Goal: Task Accomplishment & Management: Manage account settings

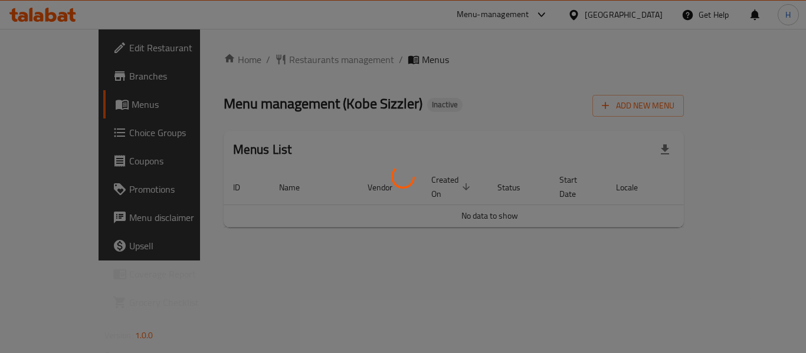
click at [149, 167] on div at bounding box center [403, 176] width 806 height 353
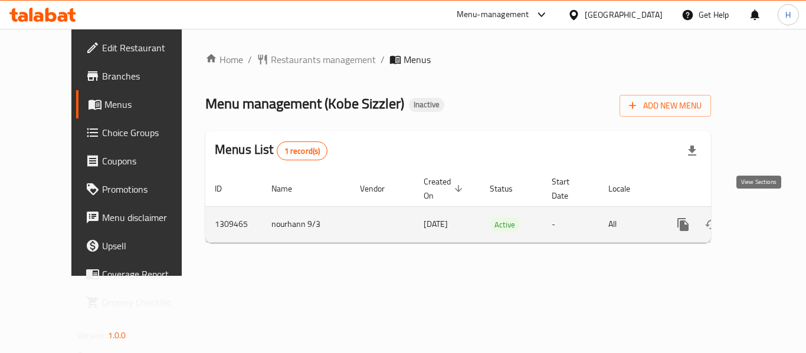
click at [764, 218] on icon "enhanced table" at bounding box center [768, 225] width 14 height 14
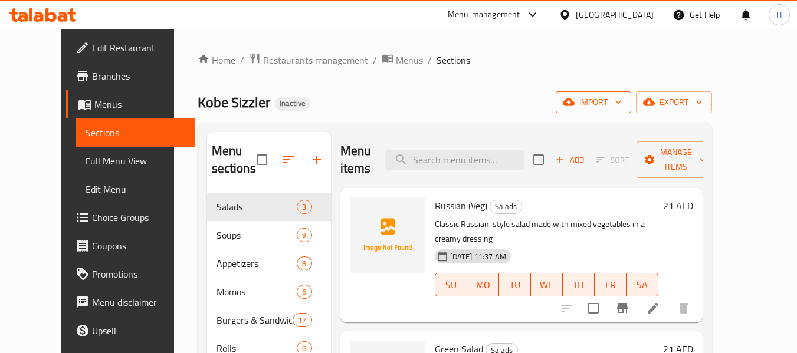
click at [622, 109] on span "import" at bounding box center [593, 102] width 57 height 15
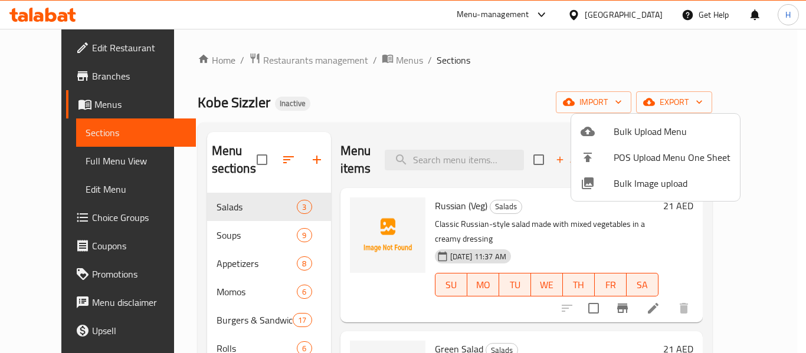
click at [643, 183] on span "Bulk Image upload" at bounding box center [671, 183] width 117 height 14
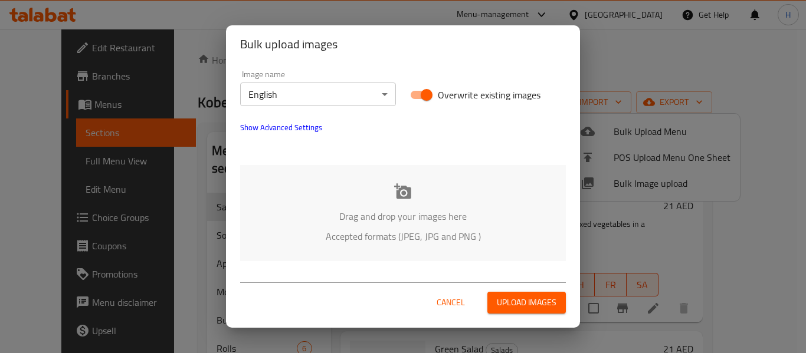
click at [365, 183] on div "Drag and drop your images here Accepted formats (JPEG, JPG and PNG )" at bounding box center [403, 213] width 326 height 96
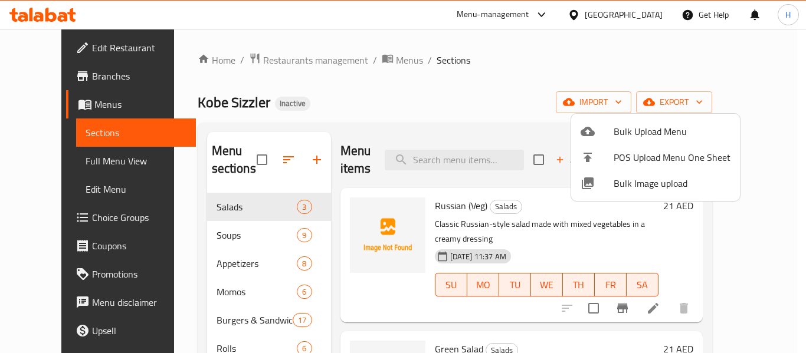
click at [607, 188] on div at bounding box center [596, 183] width 33 height 14
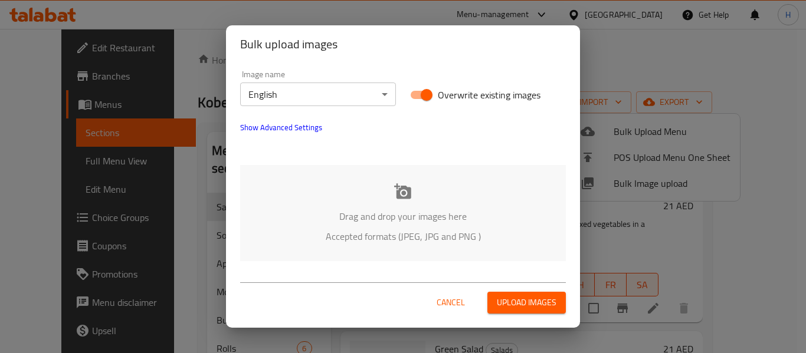
click at [385, 211] on p "Drag and drop your images here" at bounding box center [403, 216] width 290 height 14
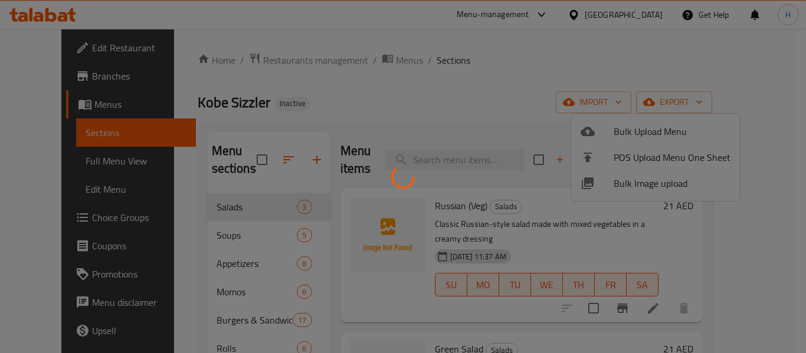
click at [663, 179] on div at bounding box center [403, 176] width 806 height 353
drag, startPoint x: 599, startPoint y: 175, endPoint x: 589, endPoint y: 163, distance: 14.6
click at [603, 172] on div at bounding box center [403, 176] width 806 height 353
click at [421, 60] on div at bounding box center [403, 176] width 806 height 353
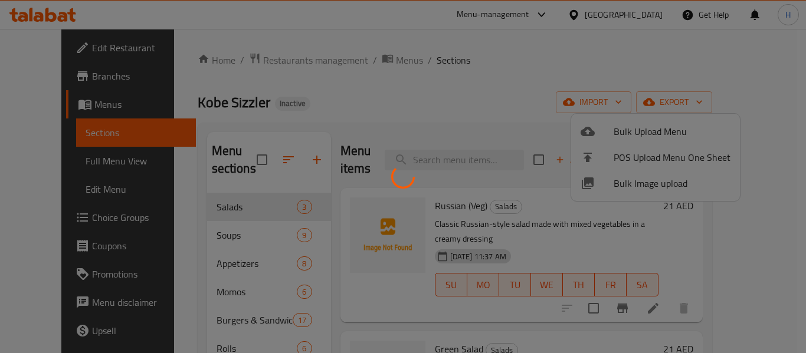
click at [402, 72] on div at bounding box center [403, 176] width 806 height 353
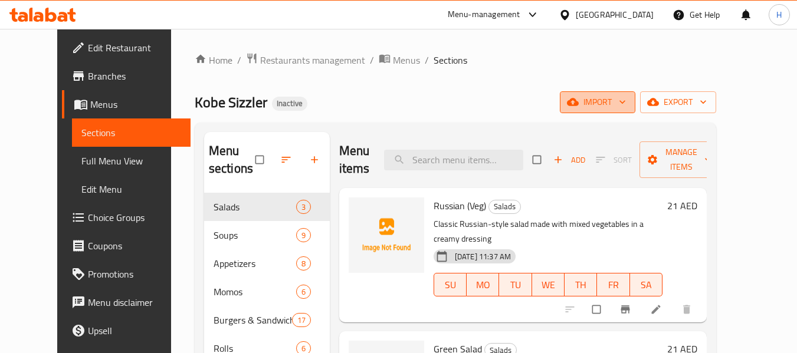
click at [626, 100] on span "import" at bounding box center [597, 102] width 57 height 15
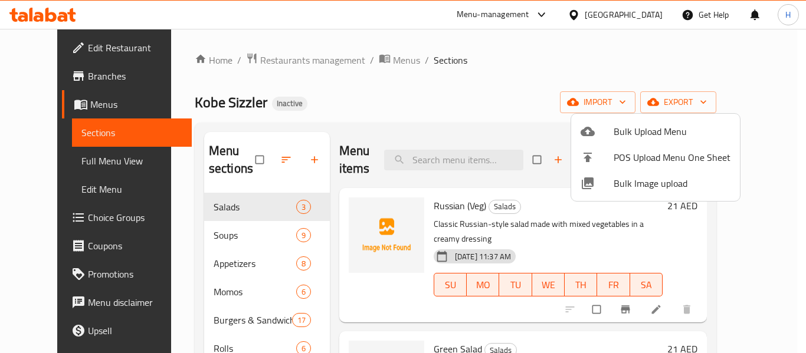
click at [648, 189] on span "Bulk Image upload" at bounding box center [671, 183] width 117 height 14
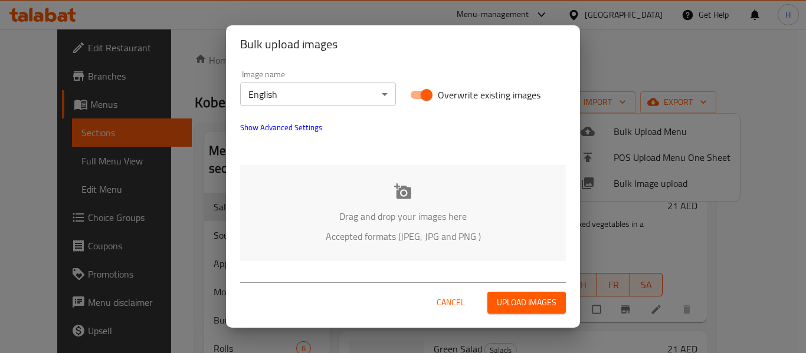
click at [648, 189] on div "Bulk upload images Image name English ​ Overwrite existing images Show Advanced…" at bounding box center [403, 176] width 806 height 353
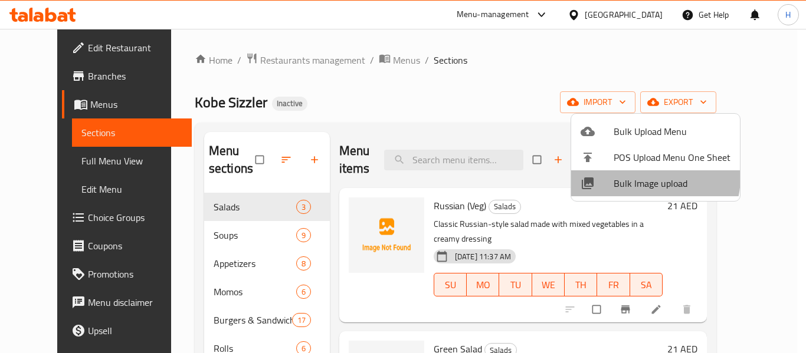
click at [641, 177] on span "Bulk Image upload" at bounding box center [671, 183] width 117 height 14
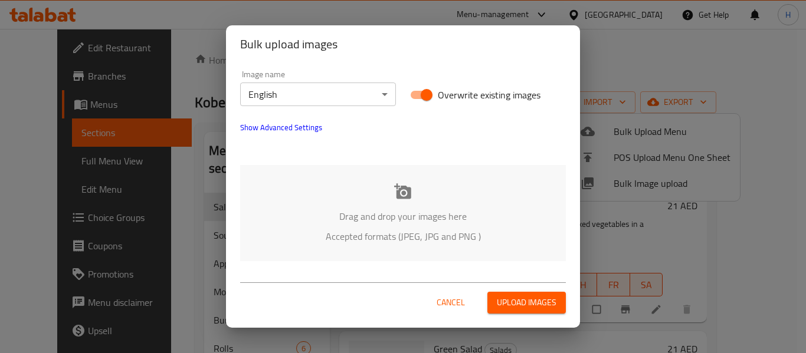
click at [401, 173] on div "Drag and drop your images here Accepted formats (JPEG, JPG and PNG )" at bounding box center [403, 213] width 326 height 96
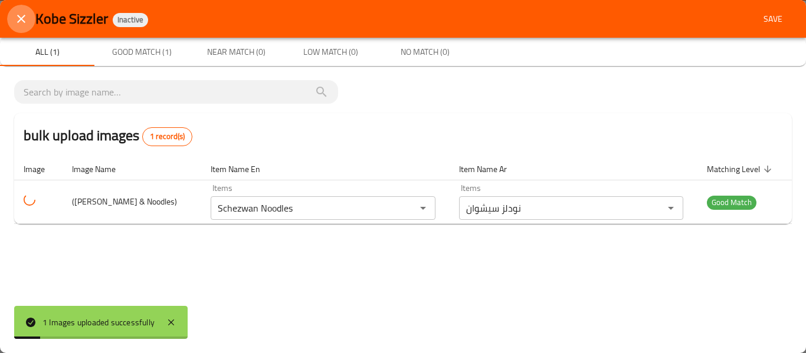
click at [15, 13] on icon "close" at bounding box center [21, 19] width 14 height 14
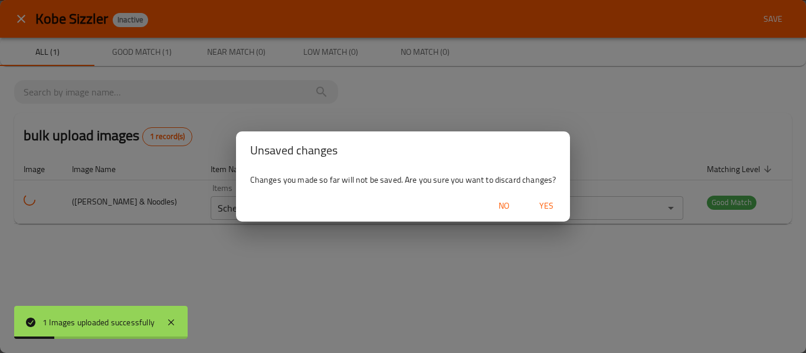
click at [538, 206] on span "Yes" at bounding box center [546, 206] width 28 height 15
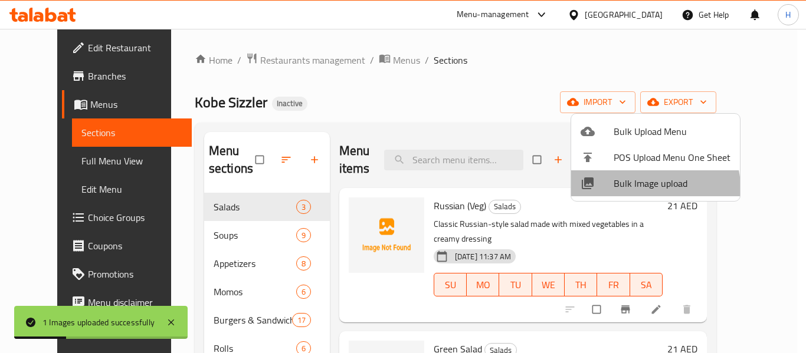
click at [618, 194] on li "Bulk Image upload" at bounding box center [655, 183] width 169 height 26
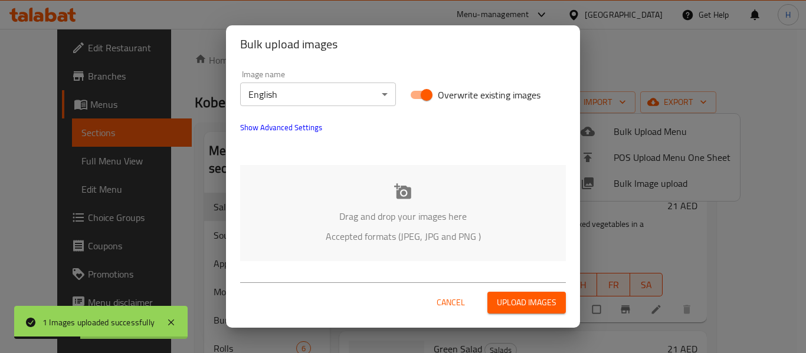
click at [442, 156] on div "Image name English ​ Overwrite existing images Show Advanced Settings Drag and …" at bounding box center [403, 165] width 354 height 205
click at [438, 189] on div "Drag and drop your images here Accepted formats (JPEG, JPG and PNG )" at bounding box center [403, 213] width 326 height 96
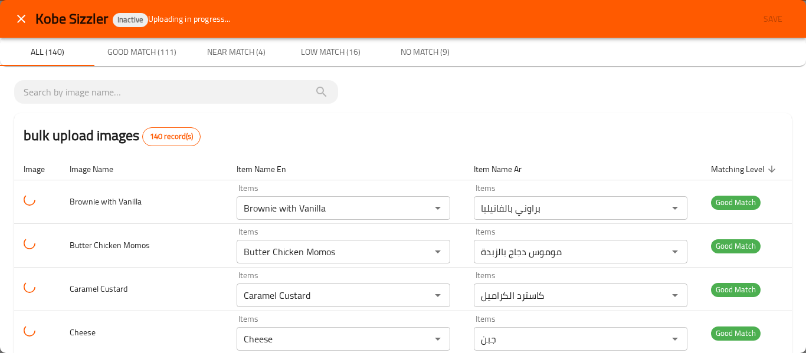
click at [390, 63] on button "No Match (9)" at bounding box center [424, 52] width 94 height 28
drag, startPoint x: 390, startPoint y: 63, endPoint x: 399, endPoint y: 61, distance: 9.2
click at [390, 63] on button "No Match (9)" at bounding box center [424, 52] width 94 height 28
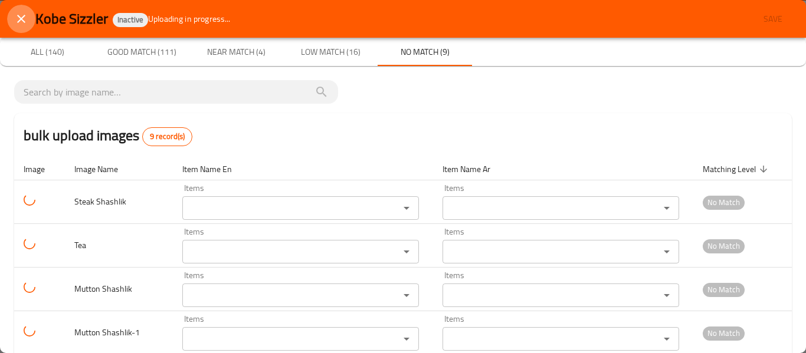
click at [25, 17] on icon "close" at bounding box center [21, 19] width 14 height 14
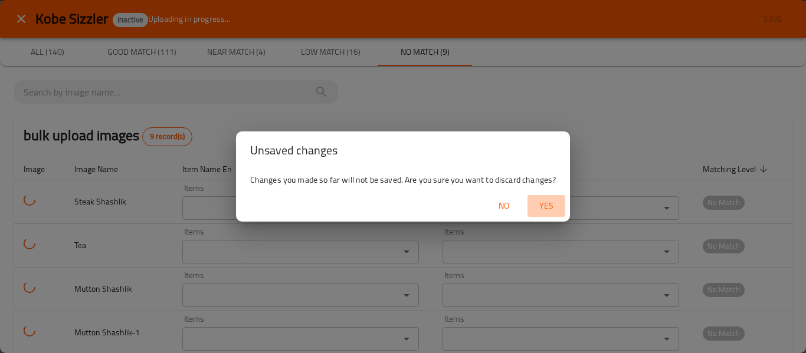
click at [540, 213] on span "Yes" at bounding box center [546, 206] width 28 height 15
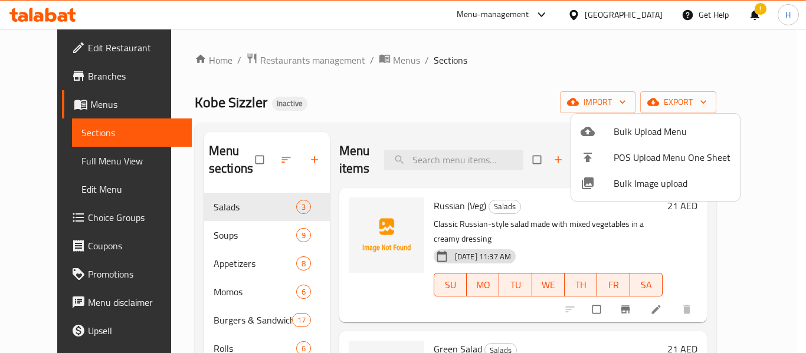
click at [639, 180] on span "Bulk Image upload" at bounding box center [671, 183] width 117 height 14
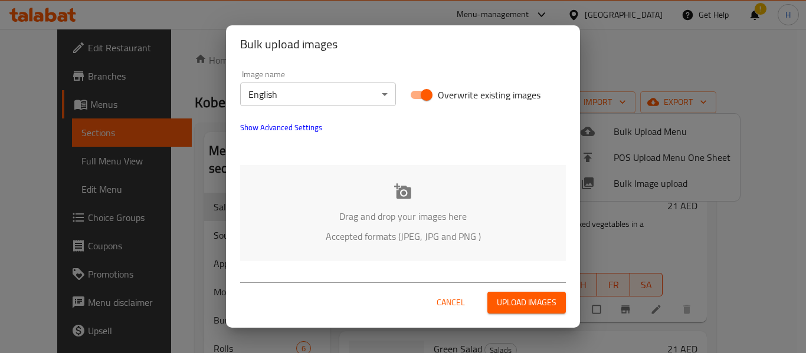
click at [391, 198] on div "Drag and drop your images here Accepted formats (JPEG, JPG and PNG )" at bounding box center [403, 213] width 326 height 96
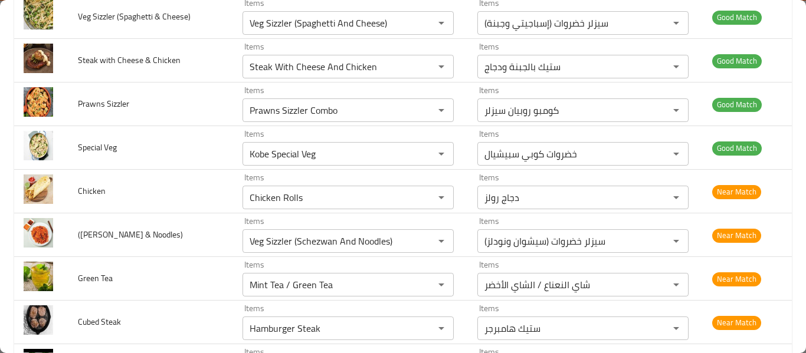
scroll to position [4875, 0]
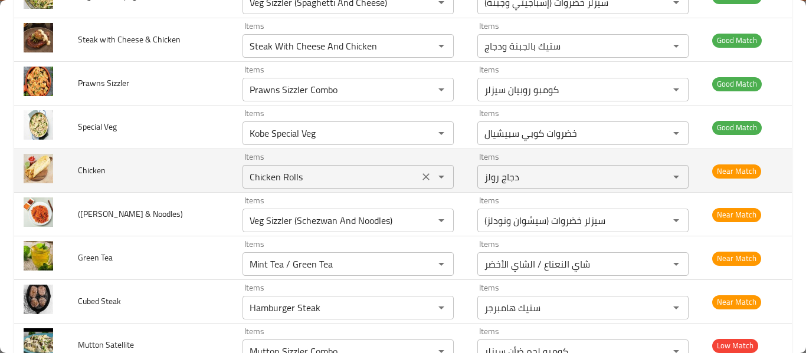
drag, startPoint x: 279, startPoint y: 175, endPoint x: 304, endPoint y: 176, distance: 25.4
click at [282, 175] on input "Chicken Rolls" at bounding box center [330, 177] width 169 height 17
click at [301, 176] on input "Chicken Rolls" at bounding box center [330, 177] width 169 height 17
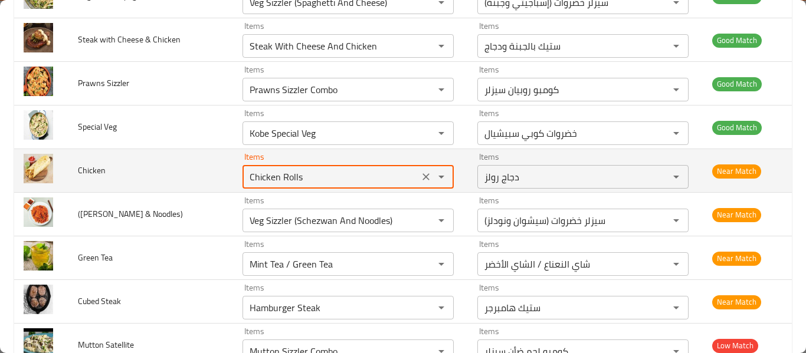
click at [282, 175] on input "Chicken Rolls" at bounding box center [330, 177] width 169 height 17
click at [267, 174] on input "Chicken Rolls" at bounding box center [330, 177] width 169 height 17
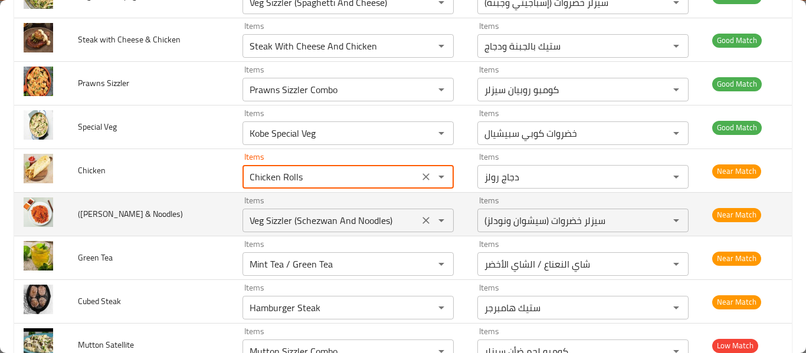
scroll to position [5032, 0]
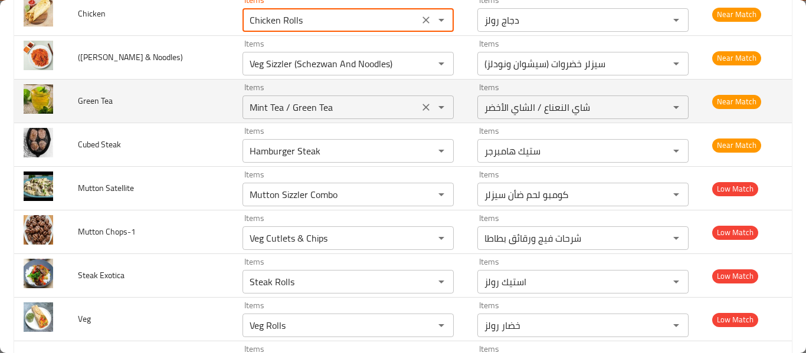
click at [286, 94] on div "Items Mint Tea / Green Tea Items" at bounding box center [347, 101] width 211 height 36
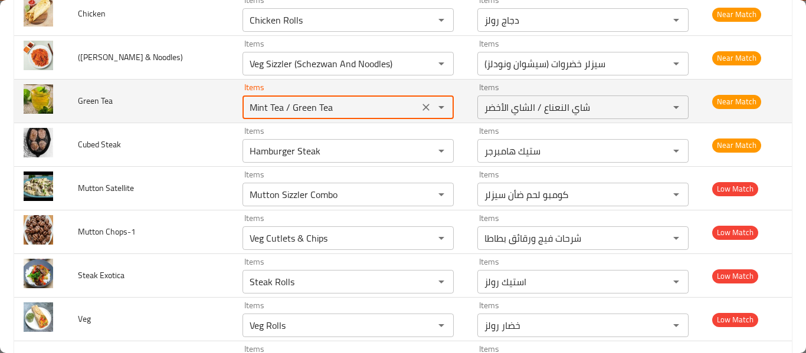
click at [287, 113] on Tea "Mint Tea / Green Tea" at bounding box center [330, 107] width 169 height 17
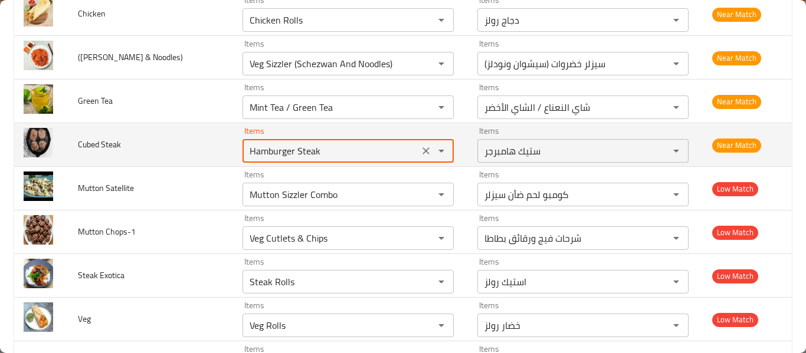
click at [342, 152] on Steak "Hamburger Steak" at bounding box center [330, 151] width 169 height 17
click at [420, 151] on icon "Clear" at bounding box center [426, 151] width 12 height 12
type Steak "ؤ"
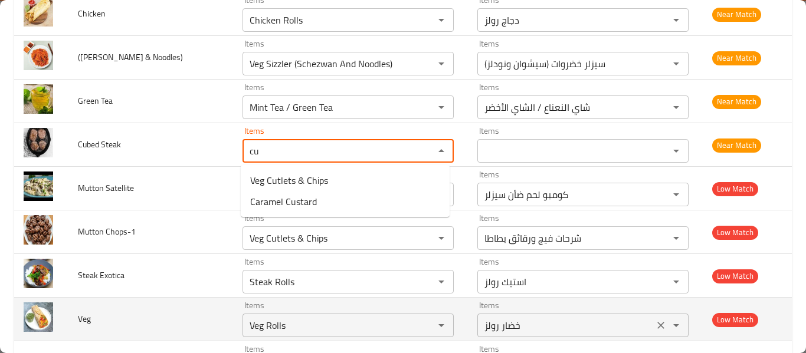
type Steak "c"
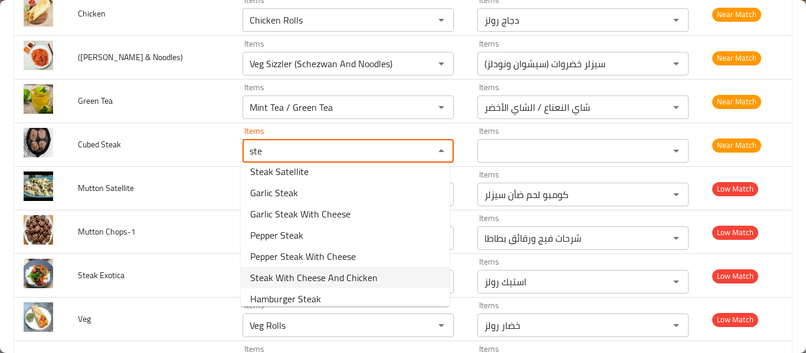
scroll to position [229, 0]
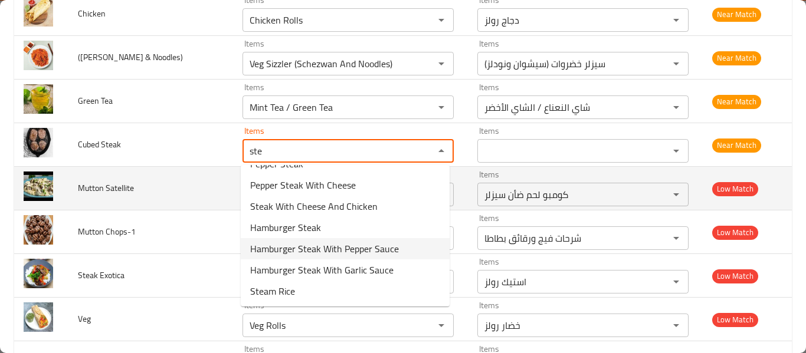
type Steak "ste"
click at [193, 180] on td "Mutton Satellite" at bounding box center [150, 189] width 165 height 44
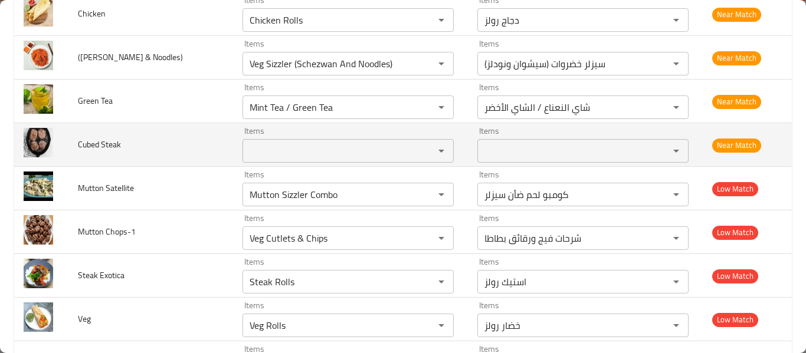
click at [288, 149] on Steak "Items" at bounding box center [330, 151] width 169 height 17
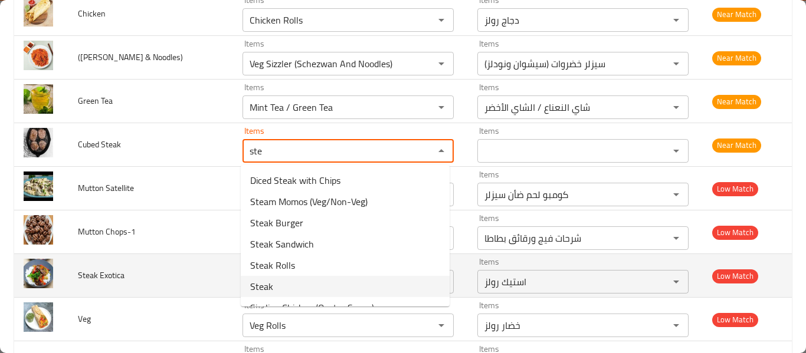
drag, startPoint x: 274, startPoint y: 291, endPoint x: 274, endPoint y: 285, distance: 5.9
click at [274, 291] on Steak-option-5 "Steak" at bounding box center [345, 286] width 209 height 21
type Steak "Steak"
type Steak-ar "ستيك"
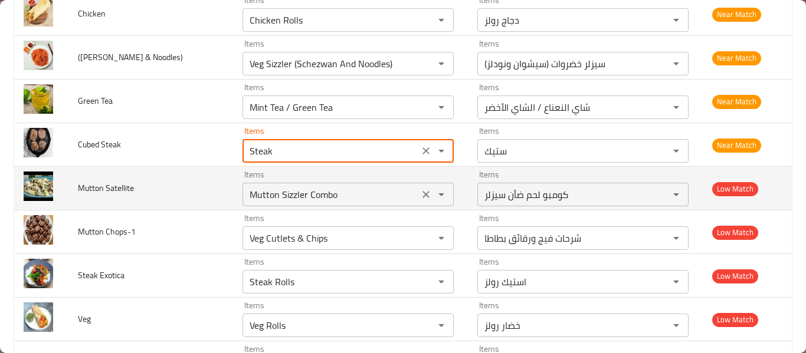
type Steak "Steak"
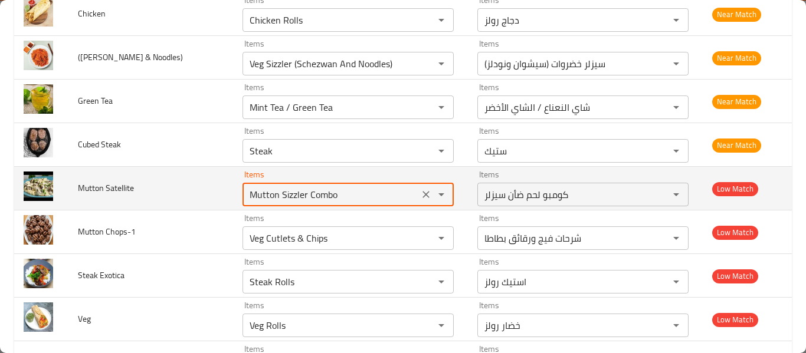
drag, startPoint x: 321, startPoint y: 201, endPoint x: 266, endPoint y: 193, distance: 55.3
click at [266, 193] on Satellite "Mutton Sizzler Combo" at bounding box center [330, 194] width 169 height 17
click at [288, 203] on Satellite "Mutton Sizzler Combo" at bounding box center [330, 194] width 169 height 17
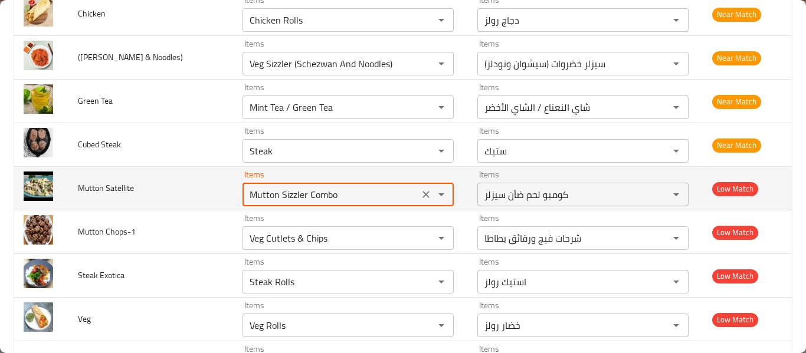
drag, startPoint x: 313, startPoint y: 193, endPoint x: 392, endPoint y: 197, distance: 78.5
click at [389, 200] on Satellite "Mutton Sizzler Combo" at bounding box center [330, 194] width 169 height 17
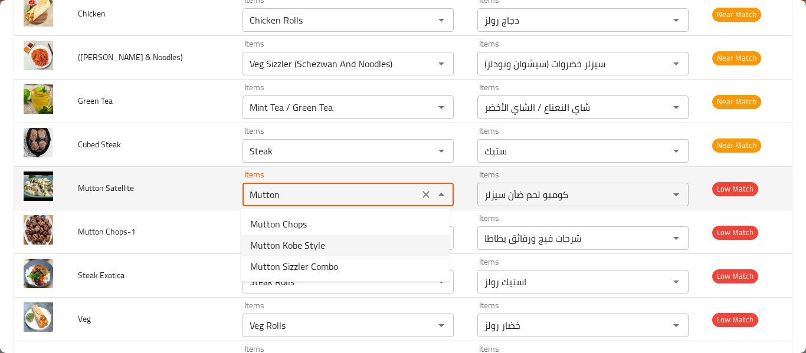
click at [88, 179] on td "Mutton Satellite" at bounding box center [150, 189] width 165 height 44
type Satellite "Mutton Sizzler Combo"
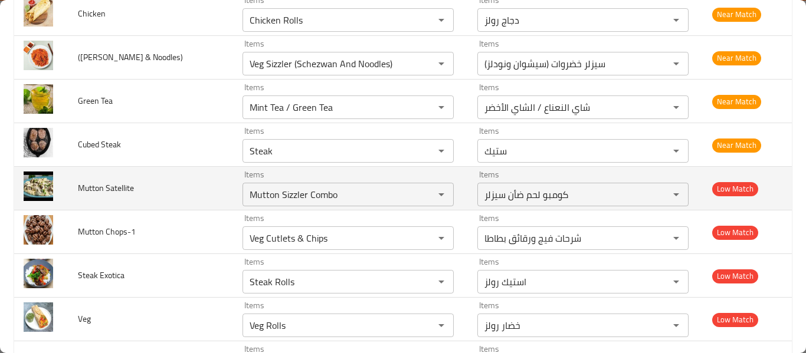
click at [89, 183] on span "Mutton Satellite" at bounding box center [106, 187] width 56 height 15
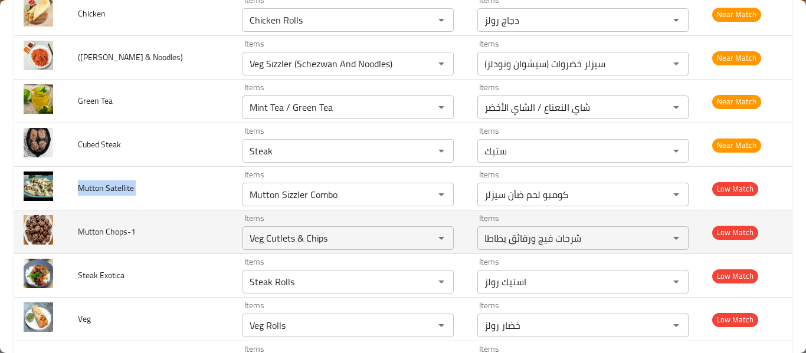
copy span "Mutton Satellite"
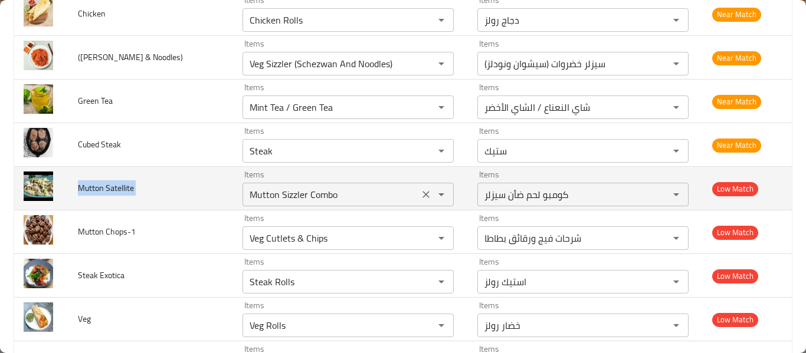
click at [420, 198] on icon "Clear" at bounding box center [426, 195] width 12 height 12
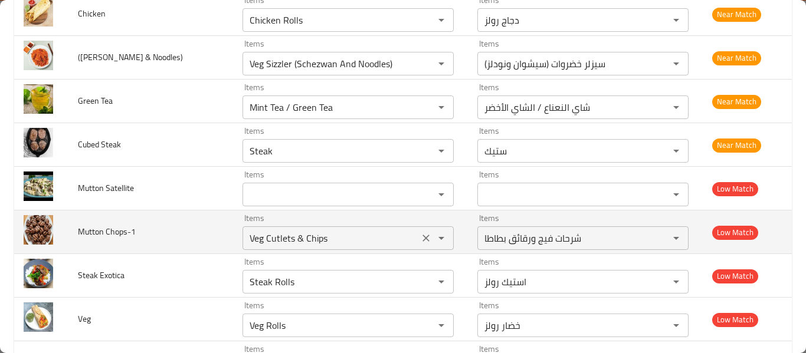
click at [420, 240] on icon "Clear" at bounding box center [426, 238] width 12 height 12
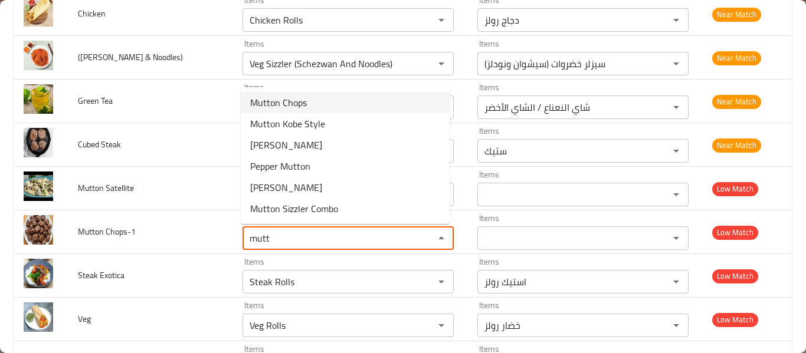
click at [333, 107] on Chops-1-option-0 "Mutton Chops" at bounding box center [345, 102] width 209 height 21
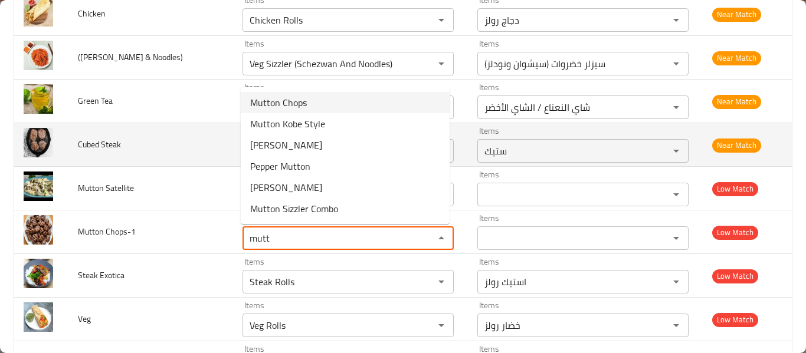
type Chops-1 "Mutton Chops"
type Chops-1-ar "ريش لحم ضأن"
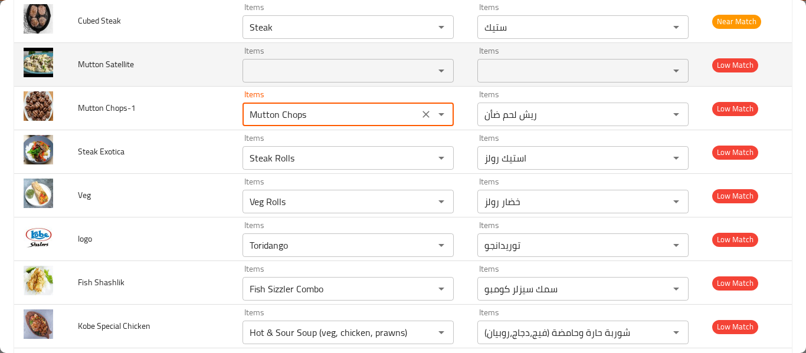
scroll to position [5190, 0]
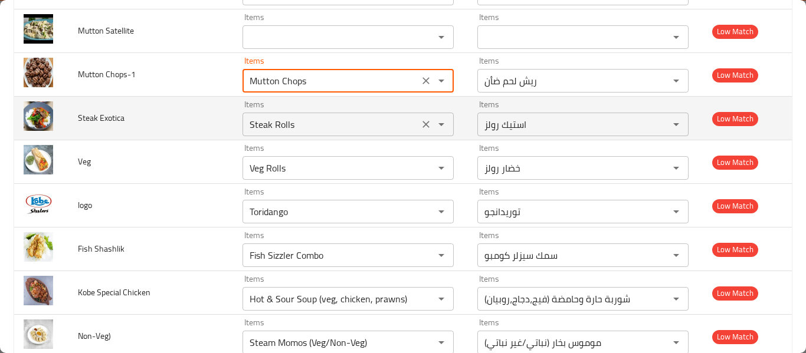
type Chops-1 "Mutton Chops"
click at [290, 132] on Exotica "Steak Rolls" at bounding box center [330, 124] width 169 height 17
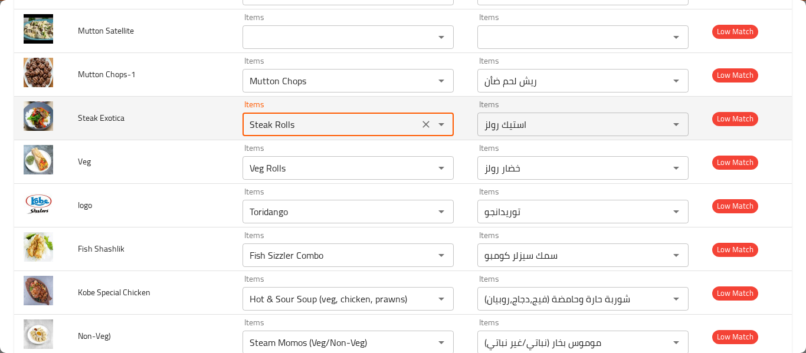
click at [291, 132] on Exotica "Steak Rolls" at bounding box center [330, 124] width 169 height 17
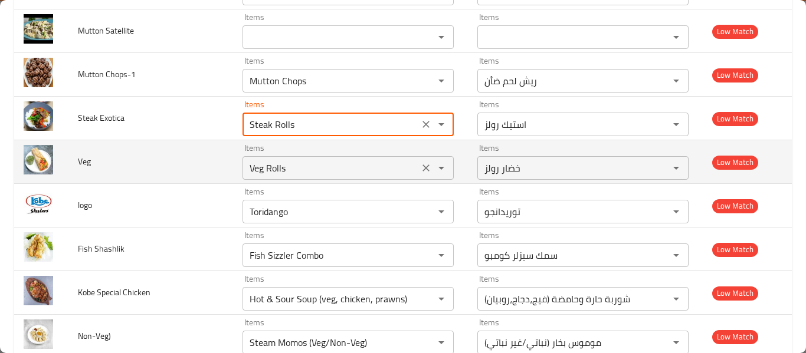
click at [267, 159] on div "Veg Rolls Items" at bounding box center [347, 168] width 211 height 24
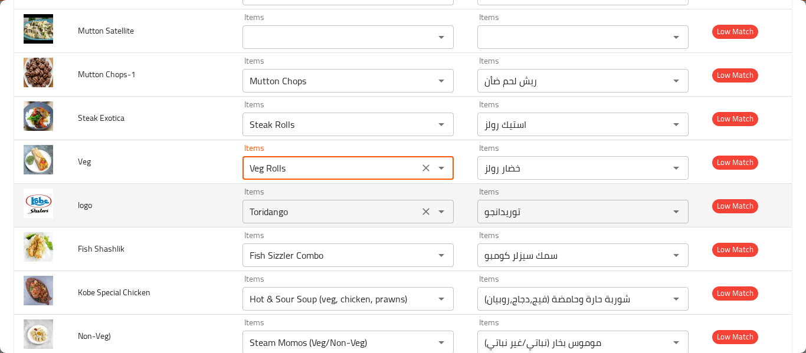
click at [322, 200] on div "Toridango Items" at bounding box center [347, 212] width 211 height 24
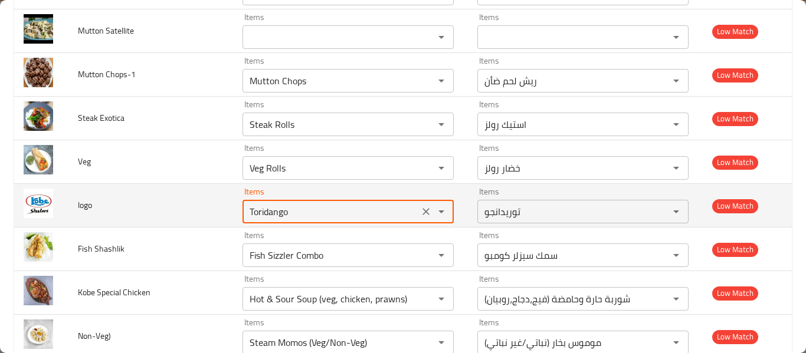
click at [422, 211] on icon "Clear" at bounding box center [425, 211] width 7 height 7
click at [422, 211] on div "enhanced table" at bounding box center [433, 211] width 31 height 17
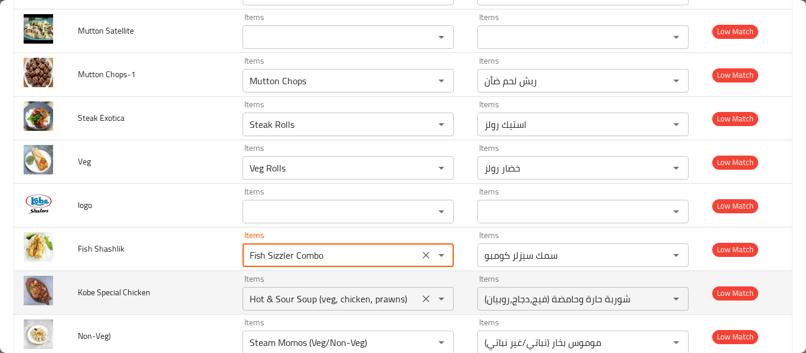
drag, startPoint x: 268, startPoint y: 261, endPoint x: 438, endPoint y: 275, distance: 169.9
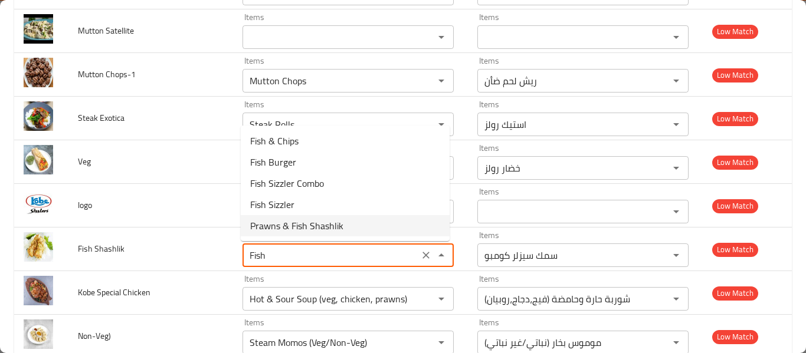
click at [366, 222] on Shashlik-option-4 "Prawns & Fish Shashlik" at bounding box center [345, 225] width 209 height 21
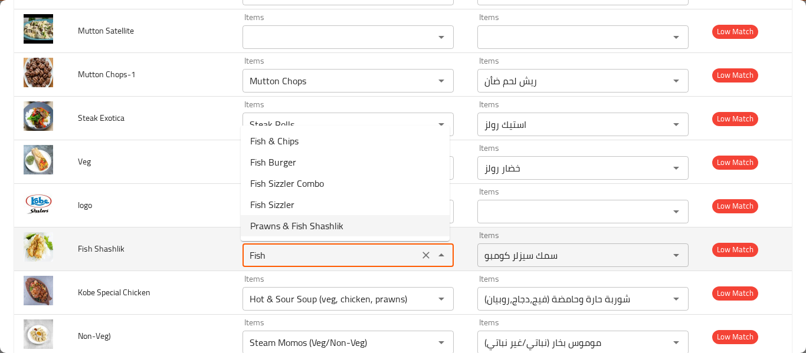
type Shashlik "Prawns & Fish Shashlik"
type Shashlik-ar "شاشليك الجمبري والسمك"
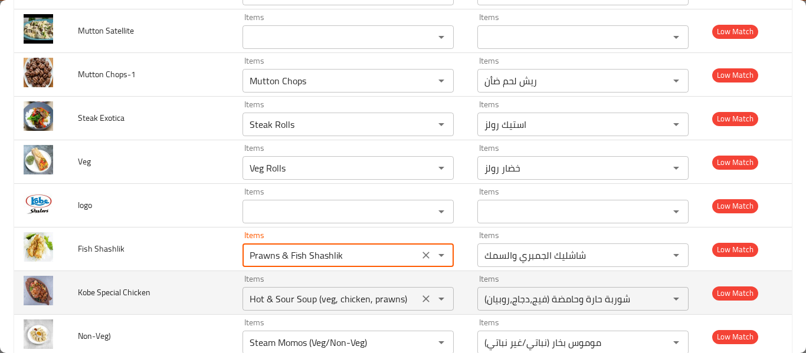
scroll to position [5347, 0]
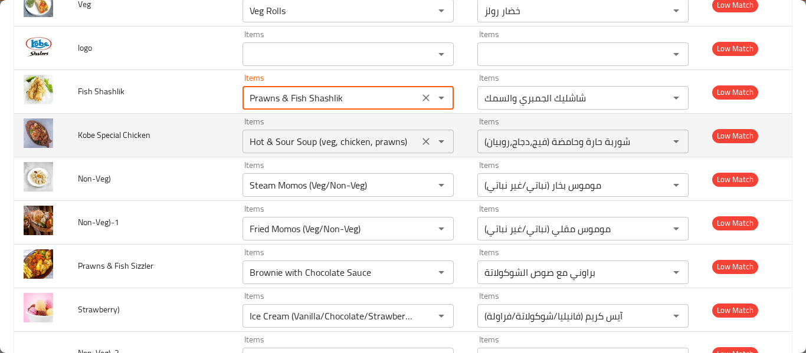
click at [426, 144] on icon "Clear" at bounding box center [426, 142] width 12 height 12
type Shashlik "Prawns & Fish Shashlik"
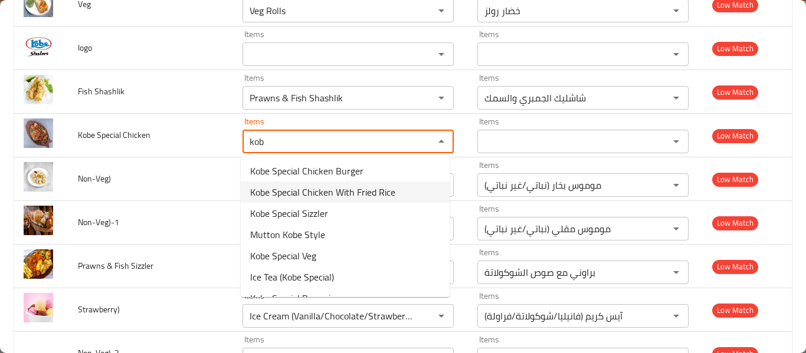
click at [362, 194] on span "Kobe Special Chicken With Fried Rice" at bounding box center [322, 192] width 145 height 14
type Chicken "Kobe Special Chicken With Fried Rice"
type Chicken-ar "دجاج كوبي سبيشيال مع الأرز المقلي"
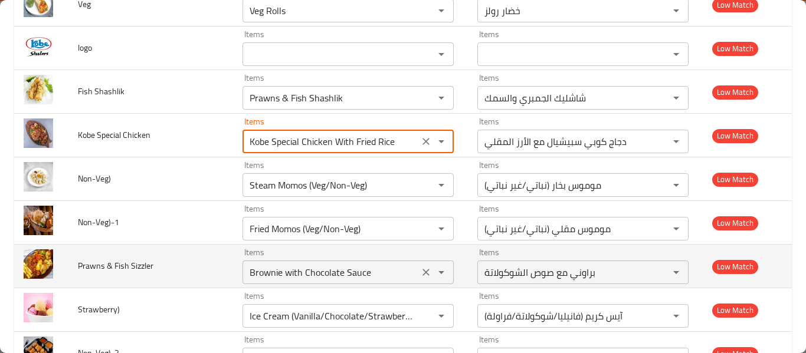
scroll to position [5504, 0]
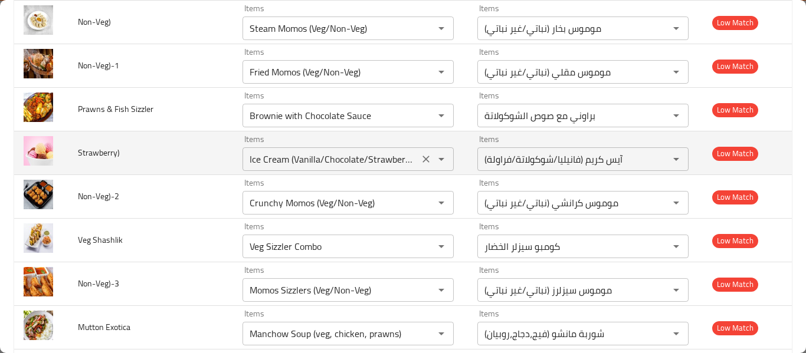
click at [420, 160] on icon "Clear" at bounding box center [426, 159] width 12 height 12
type Chicken "Kobe Special Chicken With Fried Rice"
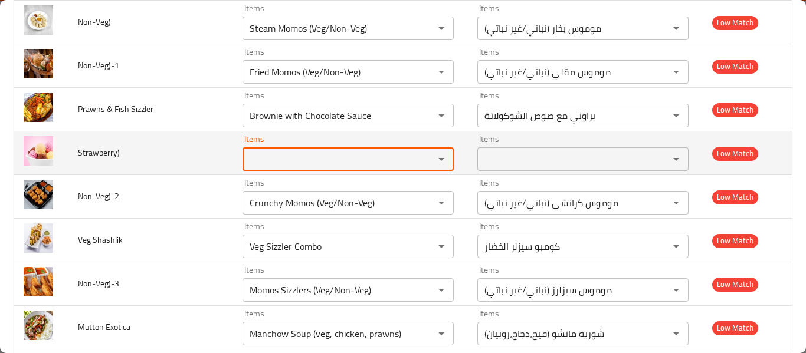
scroll to position [0, 0]
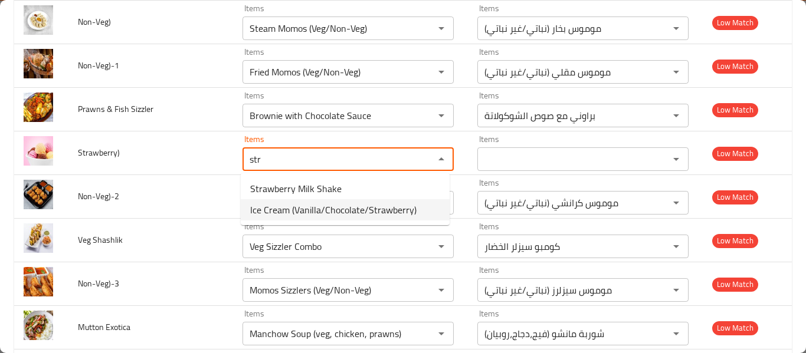
click at [383, 207] on span "Ice Cream (Vanilla/Chocolate/Strawberry)" at bounding box center [333, 210] width 166 height 14
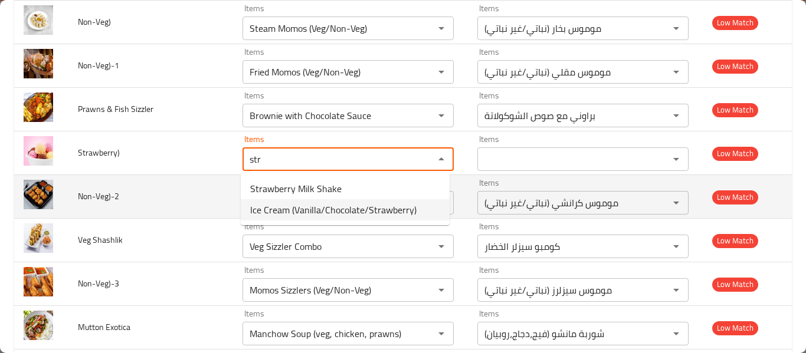
type input "Ice Cream (Vanilla/Chocolate/Strawberry)"
type input "آيس كريم (فانيليا/شوكولاتة/فراولة)"
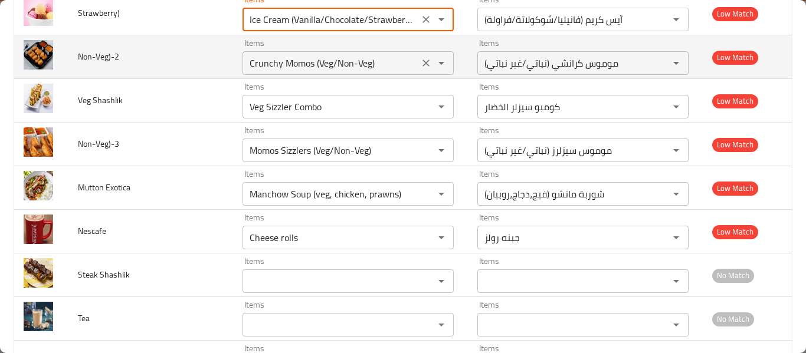
scroll to position [5661, 0]
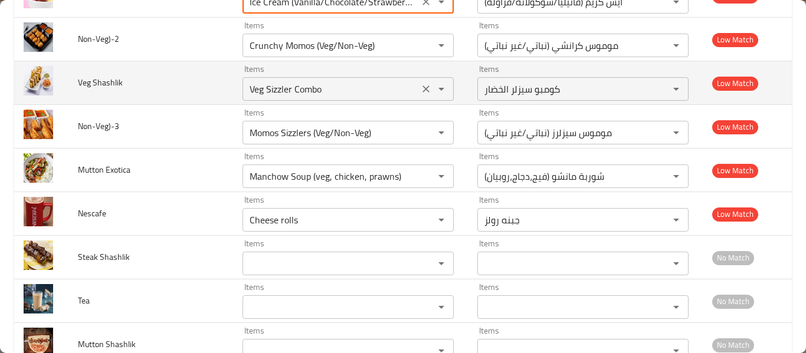
click at [420, 91] on icon "Clear" at bounding box center [426, 89] width 12 height 12
type input "Ice Cream (Vanilla/Chocolate/Strawberry)"
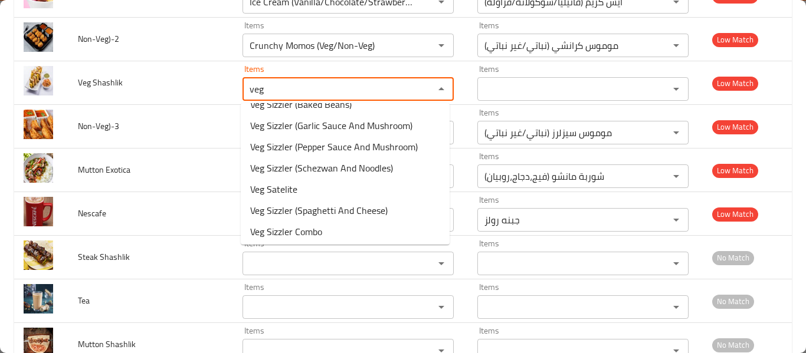
scroll to position [399, 0]
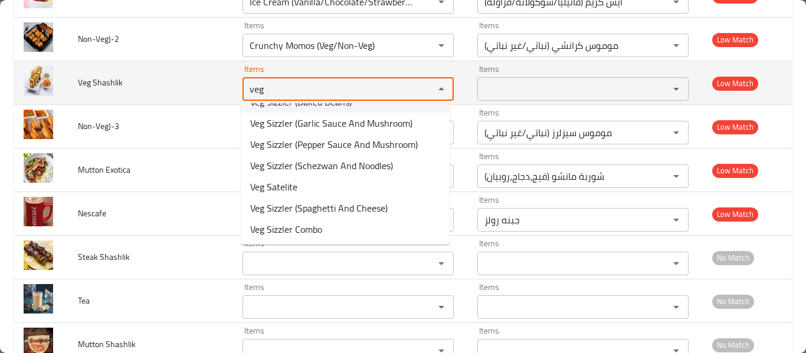
click at [299, 92] on Shashlik "veg" at bounding box center [330, 89] width 169 height 17
click at [318, 88] on Shashlik "veg" at bounding box center [330, 89] width 169 height 17
click at [322, 86] on Shashlik "veg" at bounding box center [330, 89] width 169 height 17
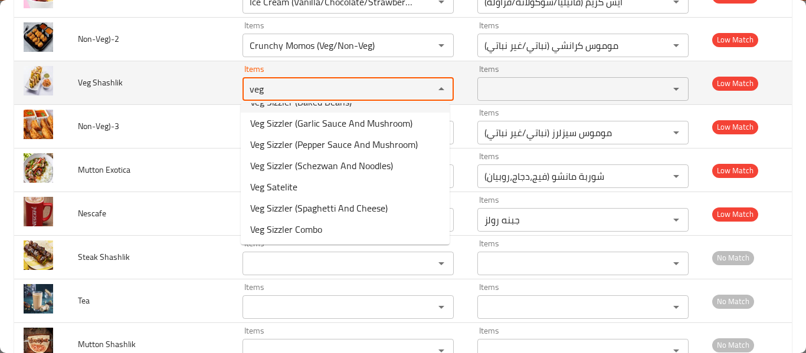
click at [322, 86] on Shashlik "veg" at bounding box center [330, 89] width 169 height 17
click at [311, 91] on Shashlik "veg" at bounding box center [330, 89] width 169 height 17
click at [309, 91] on Shashlik "veg" at bounding box center [330, 89] width 169 height 17
type Shashlik "veg"
click at [198, 83] on td "Veg Shashlik" at bounding box center [150, 83] width 165 height 44
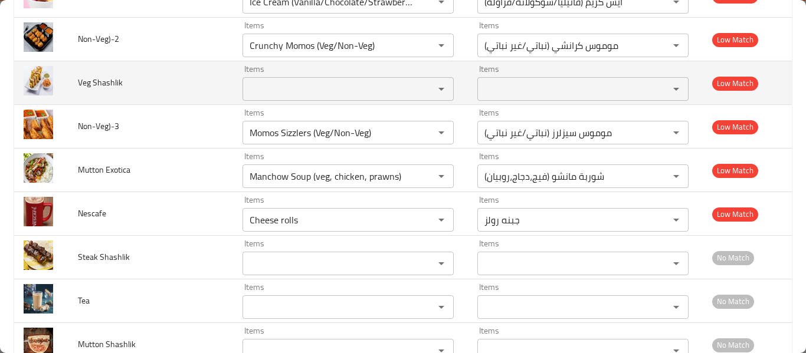
click at [298, 89] on Shashlik "Items" at bounding box center [330, 89] width 169 height 17
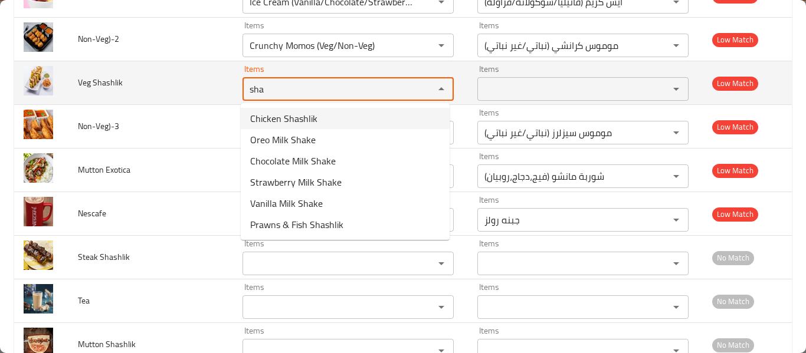
type Shashlik "sha"
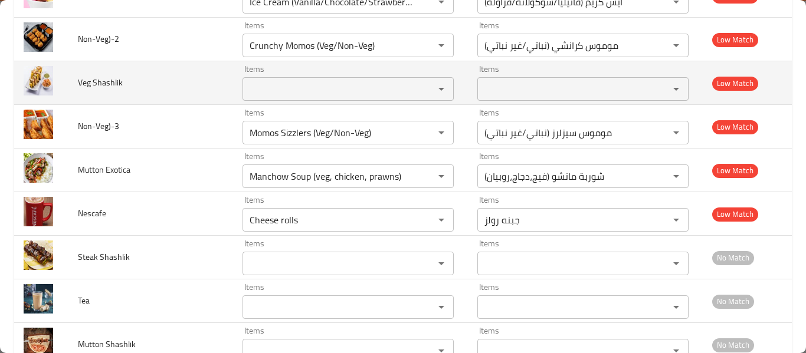
click at [109, 77] on span "Veg Shashlik" at bounding box center [100, 82] width 45 height 15
copy span "Veg Shashlik"
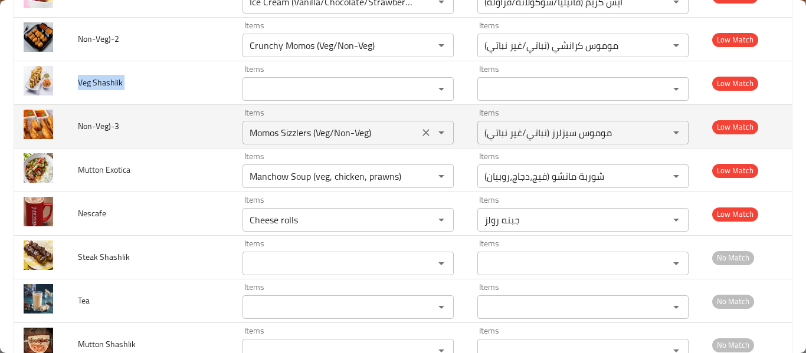
click at [309, 137] on input "Momos Sizzlers (Veg/Non-Veg)" at bounding box center [330, 132] width 169 height 17
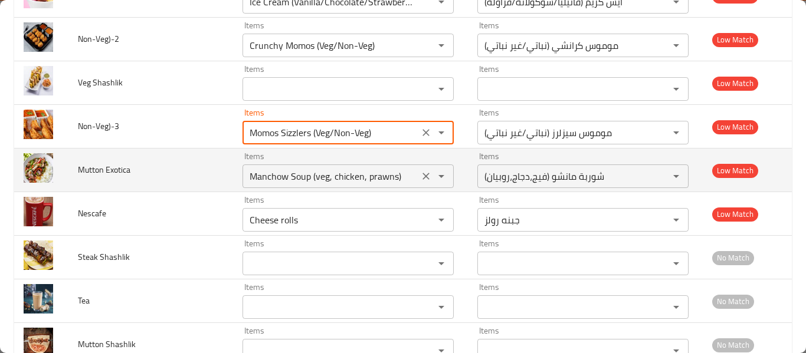
click at [402, 179] on Exotica "Manchow Soup (veg, chicken, prawns)" at bounding box center [330, 176] width 169 height 17
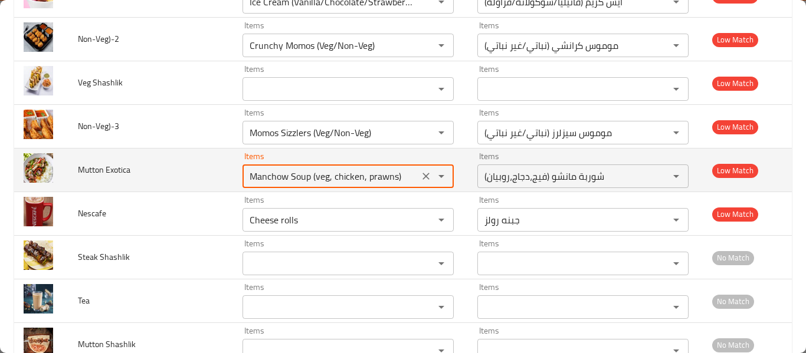
click at [420, 175] on icon "Clear" at bounding box center [426, 176] width 12 height 12
click at [418, 175] on div "enhanced table" at bounding box center [433, 176] width 31 height 17
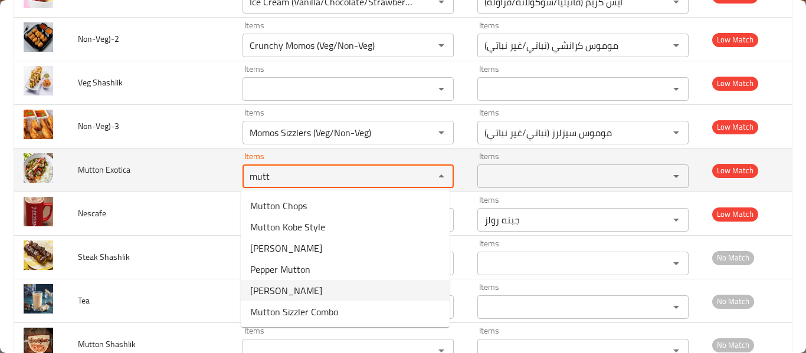
type Exotica "mutt"
click at [116, 176] on span "Mutton Exotica" at bounding box center [104, 169] width 52 height 15
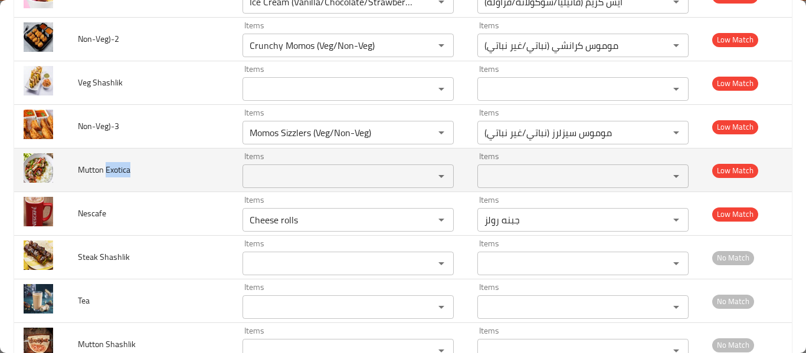
click at [116, 176] on span "Mutton Exotica" at bounding box center [104, 169] width 52 height 15
copy span "Mutton Exotica"
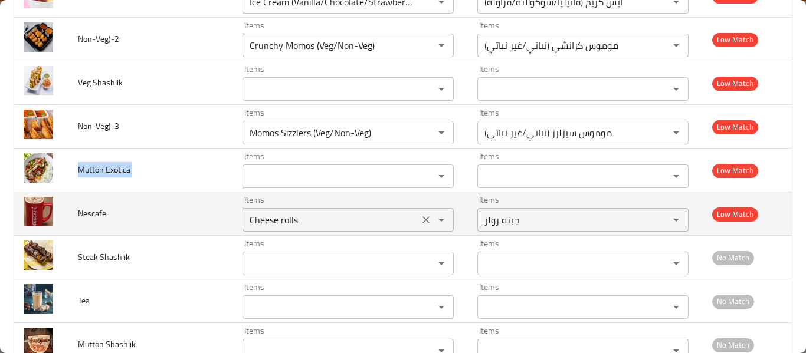
click at [422, 218] on icon "Clear" at bounding box center [425, 219] width 7 height 7
click at [418, 218] on div "enhanced table" at bounding box center [433, 220] width 31 height 17
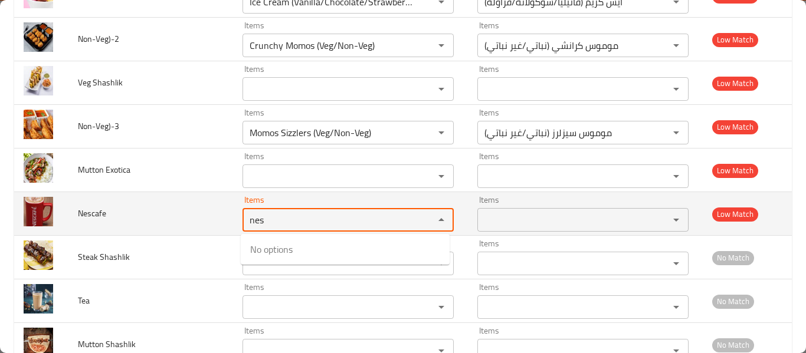
type input "nes"
click at [97, 211] on span "Nescafe" at bounding box center [92, 213] width 28 height 15
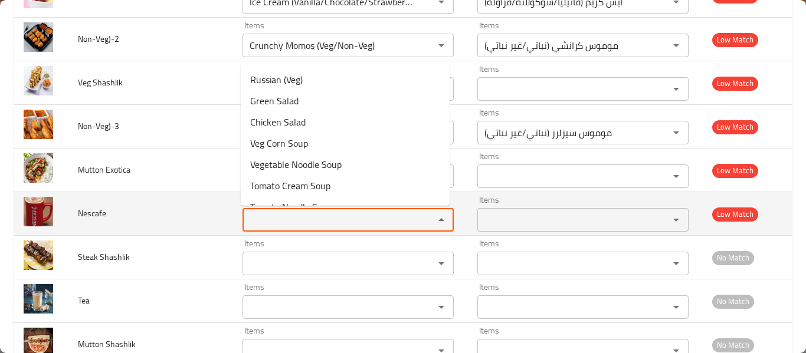
click at [298, 219] on input "Items" at bounding box center [330, 220] width 169 height 17
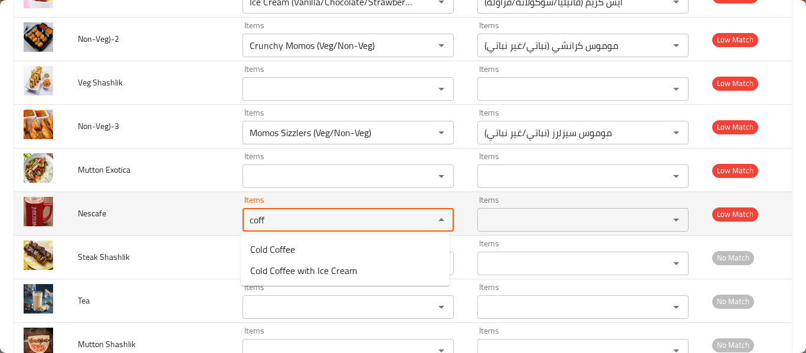
type input "coff"
click at [94, 207] on span "Nescafe" at bounding box center [92, 213] width 28 height 15
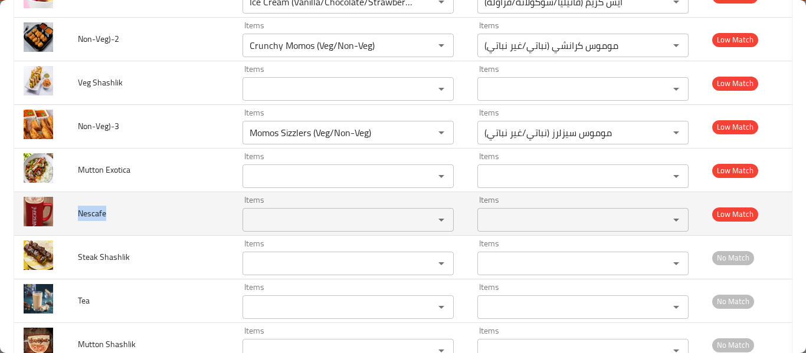
click at [94, 207] on span "Nescafe" at bounding box center [92, 213] width 28 height 15
copy span "Nescafe"
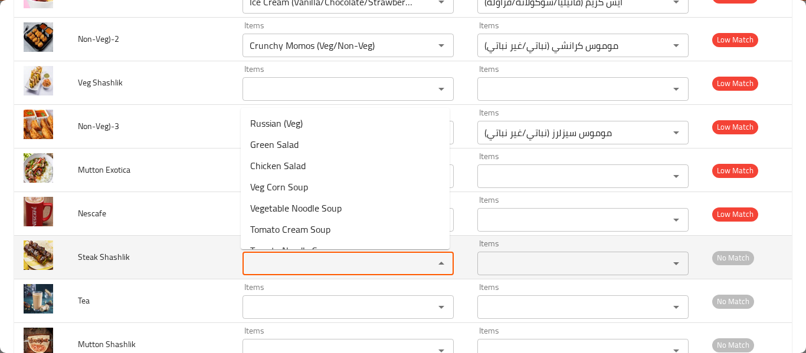
click at [262, 268] on Shashlik "Items" at bounding box center [330, 263] width 169 height 17
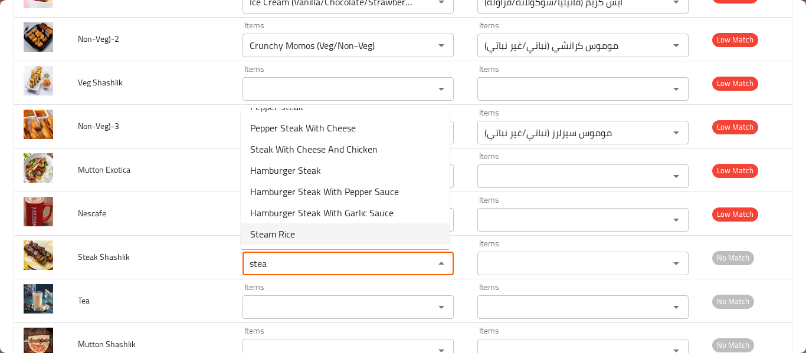
scroll to position [50, 0]
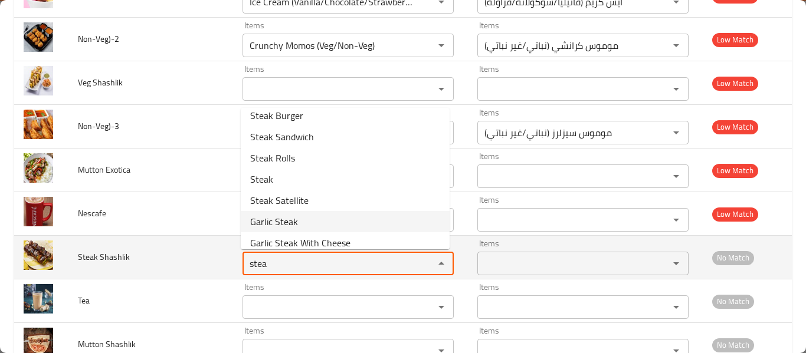
type Shashlik "stea"
click at [120, 261] on span "Steak Shashlik" at bounding box center [104, 256] width 52 height 15
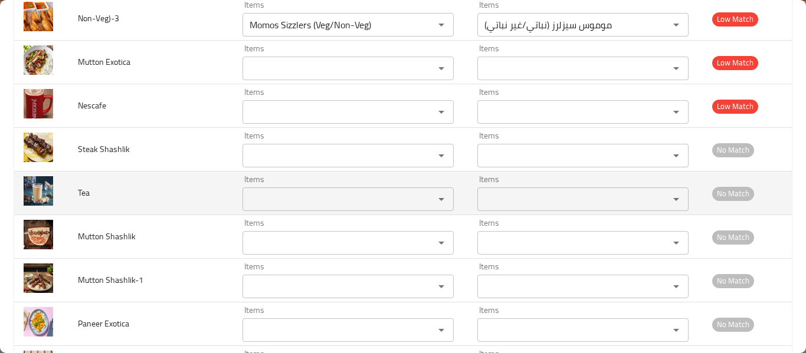
scroll to position [5803, 0]
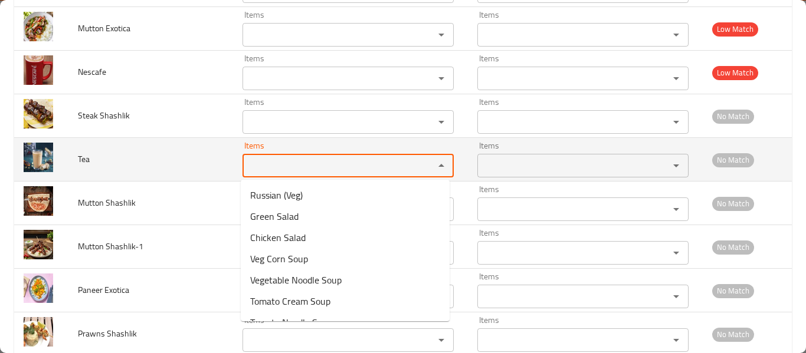
click at [323, 167] on input "Items" at bounding box center [330, 165] width 169 height 17
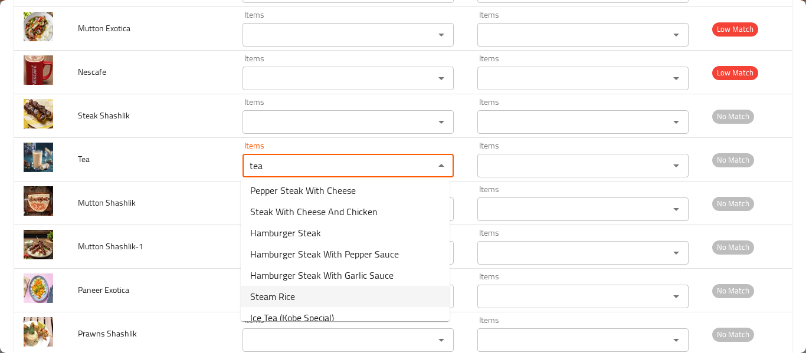
scroll to position [250, 0]
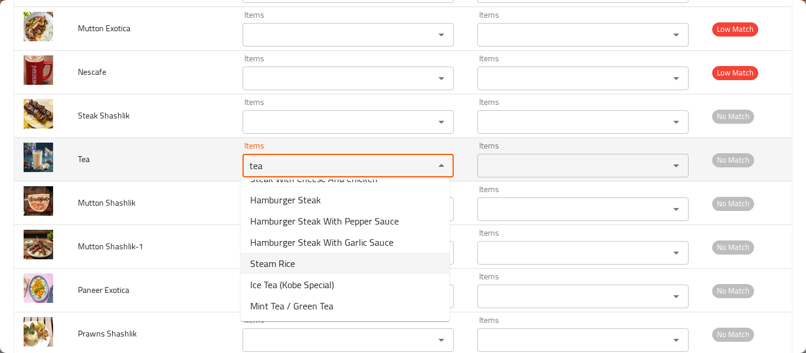
type input "tea"
click at [86, 160] on span "Tea" at bounding box center [84, 159] width 12 height 15
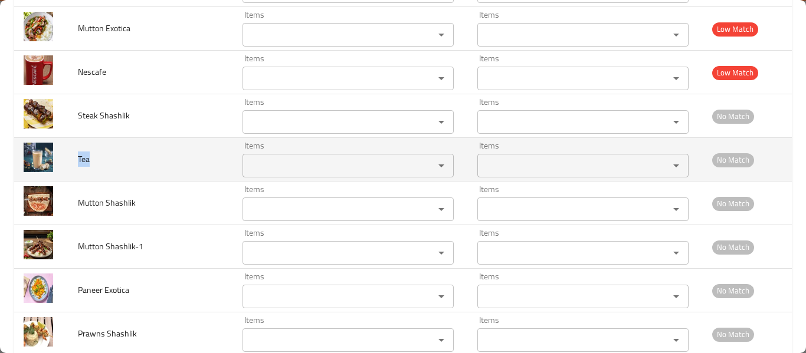
click at [86, 160] on span "Tea" at bounding box center [84, 159] width 12 height 15
copy span "Tea"
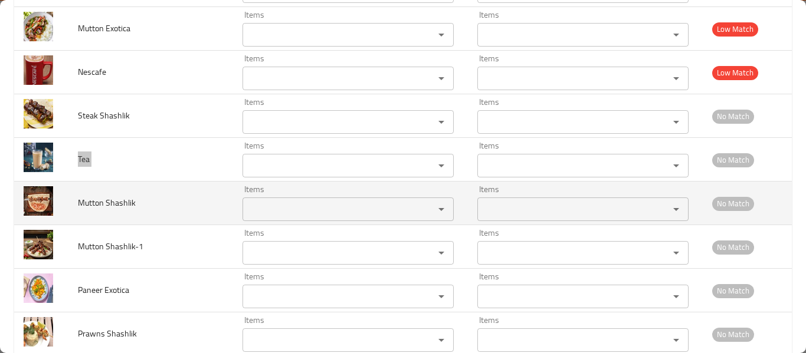
scroll to position [5798, 0]
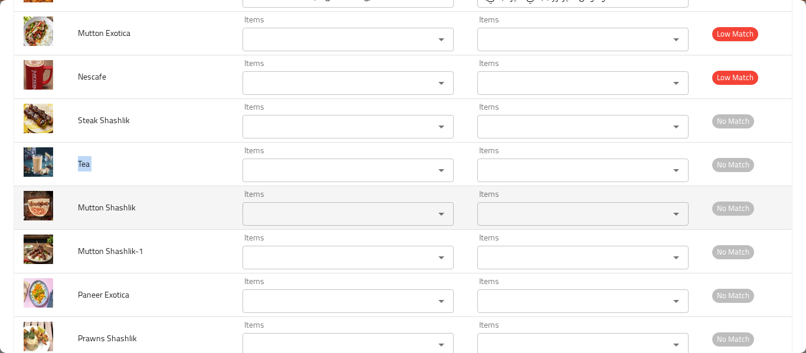
click at [330, 227] on td "Items Items" at bounding box center [350, 208] width 235 height 44
click at [331, 219] on Shashlik "Items" at bounding box center [330, 214] width 169 height 17
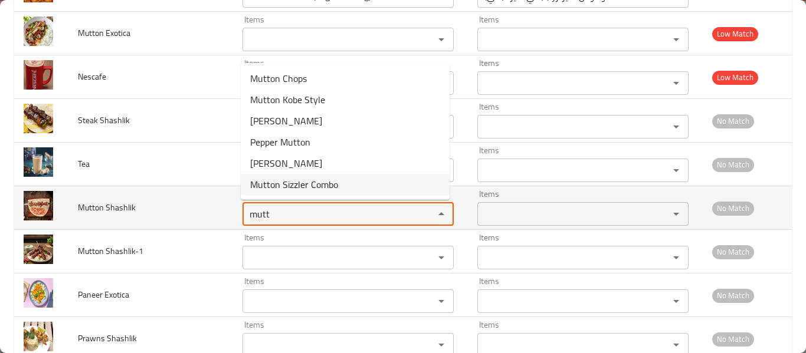
type Shashlik "mutt"
click at [106, 215] on span "Mutton Shashlik" at bounding box center [107, 207] width 58 height 15
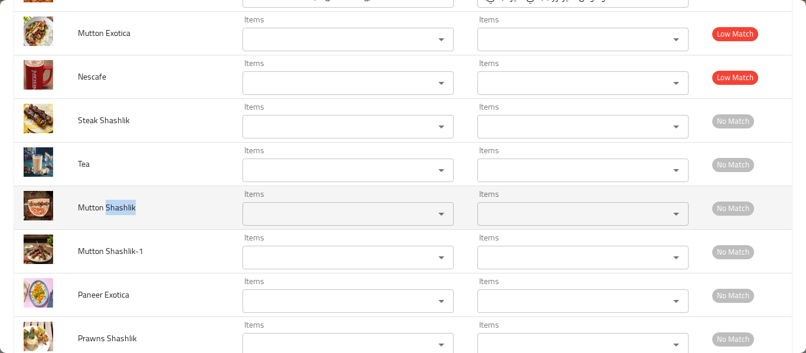
click at [106, 215] on span "Mutton Shashlik" at bounding box center [107, 207] width 58 height 15
copy span "Mutton Shashlik"
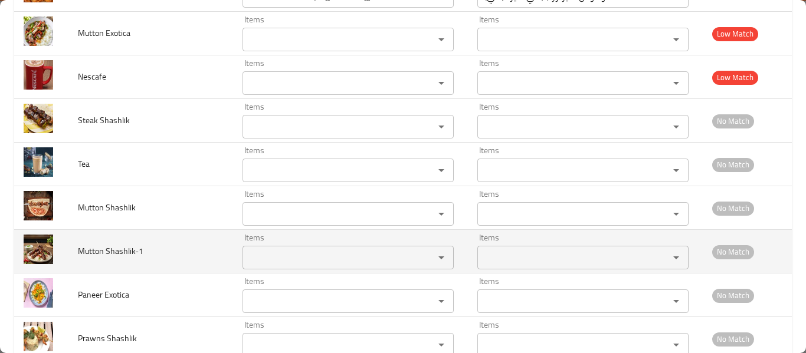
click at [139, 271] on td "Mutton Shashlik-1" at bounding box center [150, 252] width 165 height 44
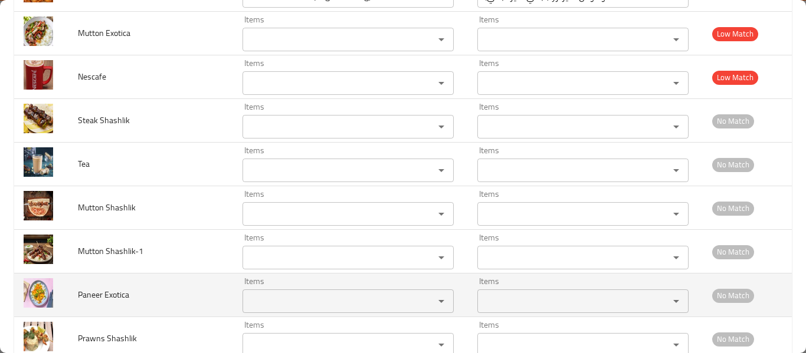
click at [260, 298] on Exotica "Items" at bounding box center [330, 301] width 169 height 17
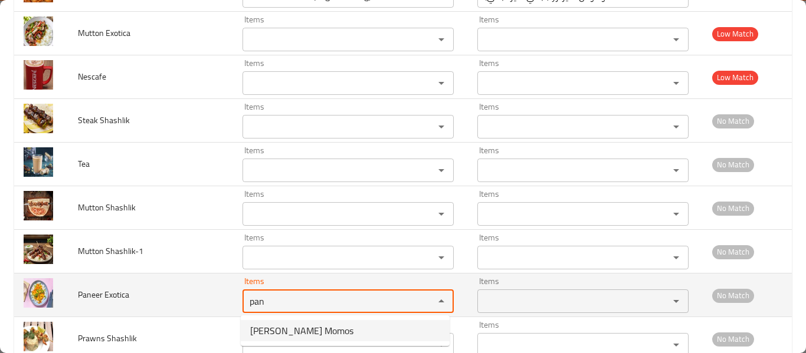
type Exotica "pan"
click at [113, 297] on span "Paneer Exotica" at bounding box center [103, 294] width 51 height 15
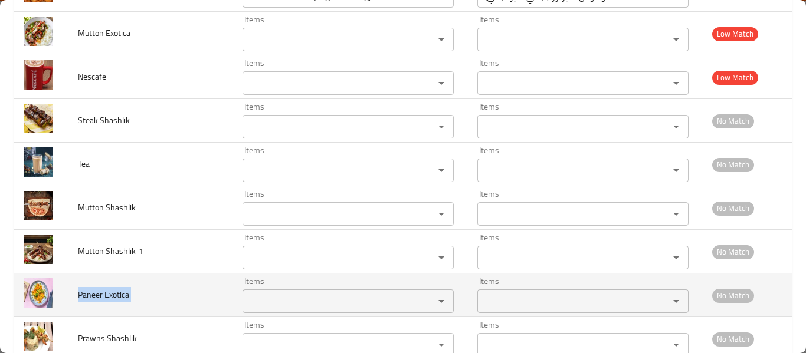
click at [113, 297] on span "Paneer Exotica" at bounding box center [103, 294] width 51 height 15
copy span "Paneer Exotica"
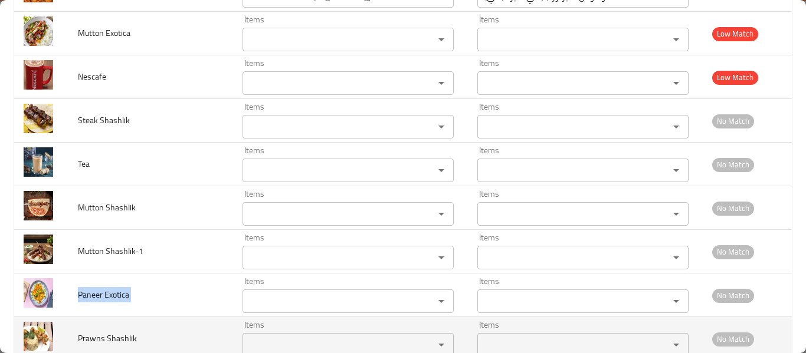
click at [270, 339] on Shashlik "Items" at bounding box center [330, 345] width 169 height 17
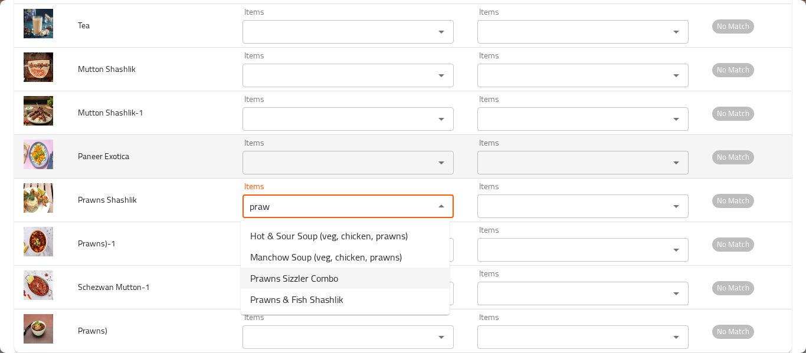
scroll to position [5956, 0]
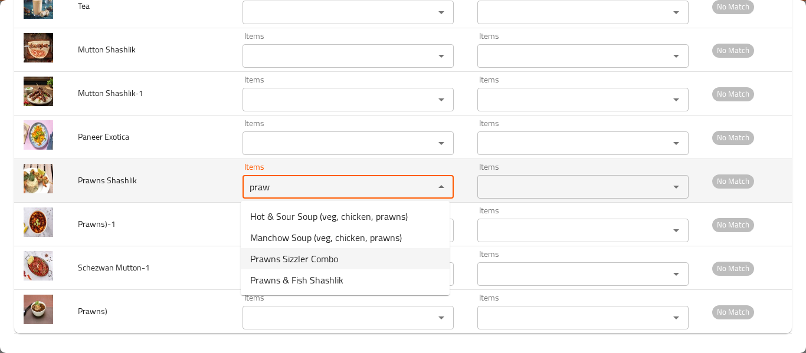
type Shashlik "praw"
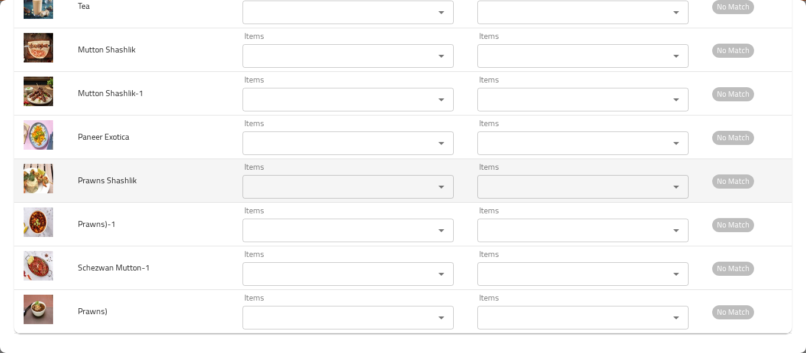
click at [109, 177] on span "Prawns Shashlik" at bounding box center [107, 180] width 59 height 15
click at [96, 181] on span "Prawns Shashlik" at bounding box center [107, 180] width 59 height 15
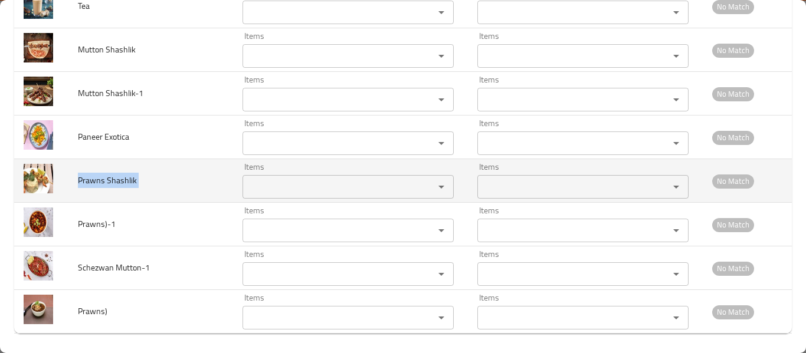
copy span "Prawns Shashlik"
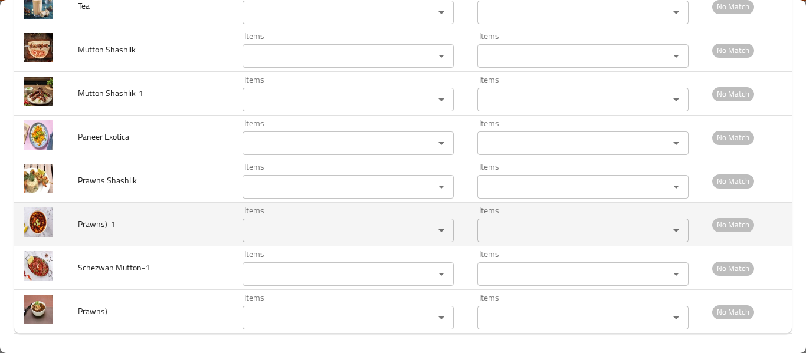
click at [302, 237] on input "Items" at bounding box center [330, 230] width 169 height 17
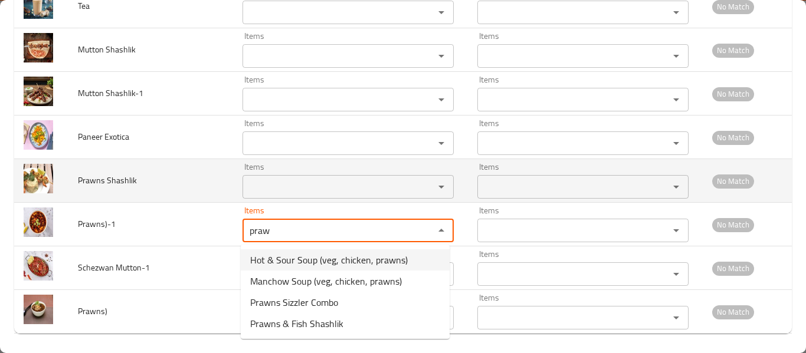
type input "praw"
click at [298, 192] on Shashlik "Items" at bounding box center [330, 187] width 169 height 17
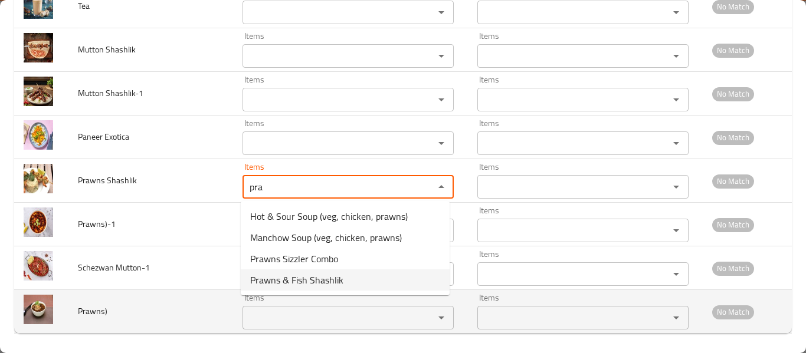
click at [334, 277] on span "Prawns & Fish Shashlik" at bounding box center [296, 280] width 93 height 14
type Shashlik "Prawns & Fish Shashlik"
type Shashlik-ar "شاشليك الجمبري والسمك"
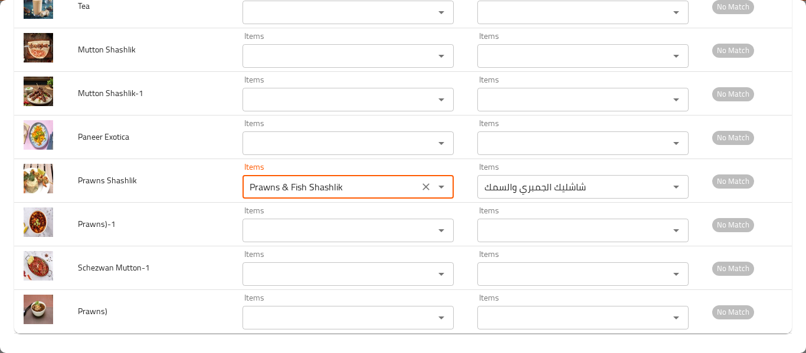
type Shashlik "Prawns & Fish Shashlik"
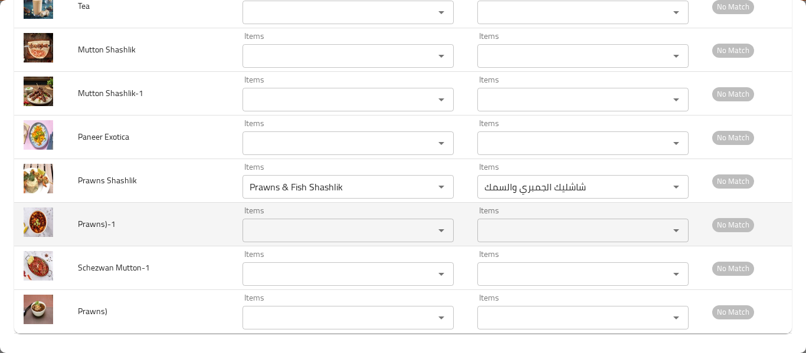
click at [298, 229] on input "Items" at bounding box center [330, 230] width 169 height 17
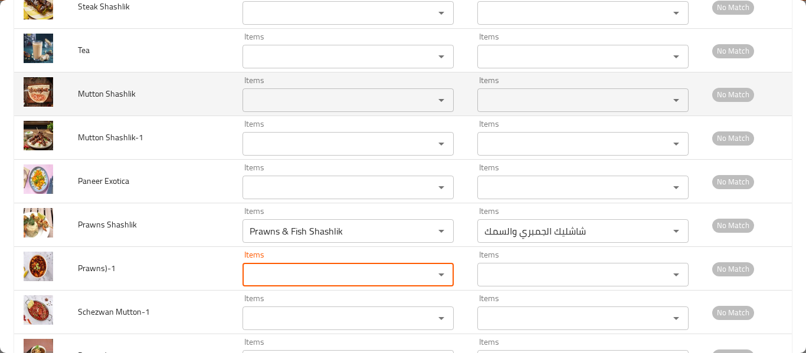
scroll to position [5960, 0]
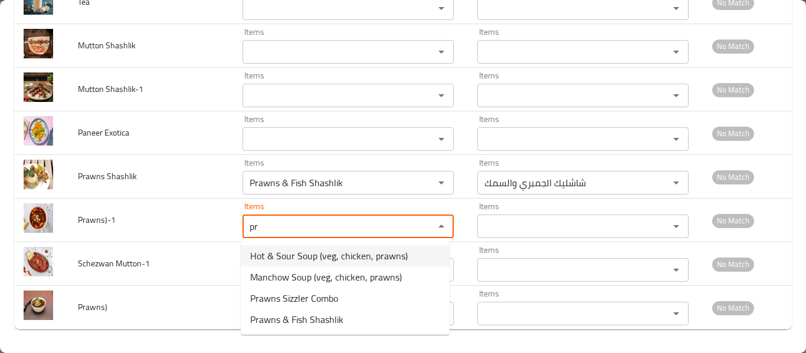
click at [350, 254] on span "Hot & Sour Soup (veg, chicken, prawns)" at bounding box center [328, 256] width 157 height 14
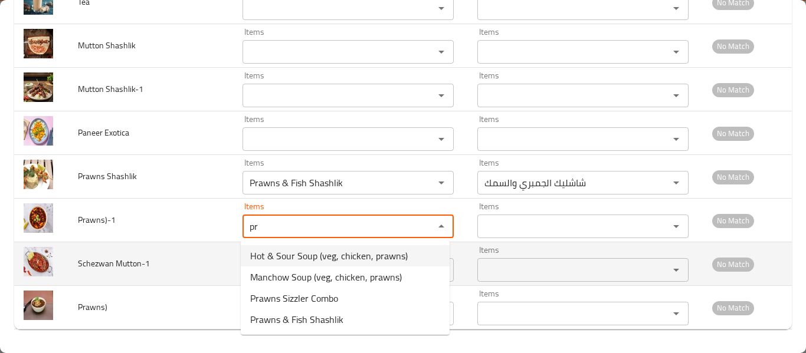
type input "Hot & Sour Soup (veg, chicken, prawns)"
type input "شوربة حارة وحامضة (فيج،دجاج،روبيان)"
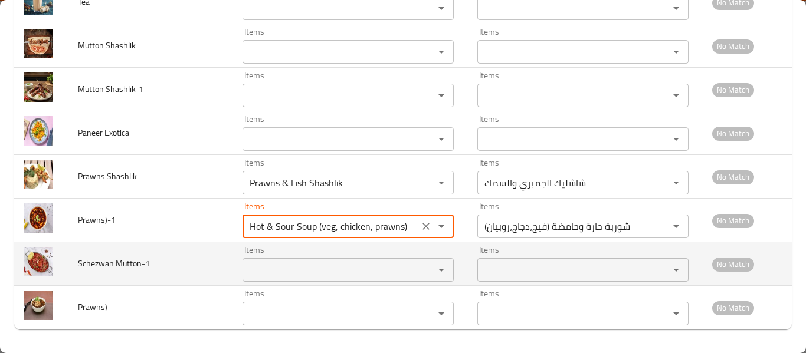
type input "Hot & Sour Soup (veg, chicken, prawns)"
click at [299, 274] on Mutton-1 "Items" at bounding box center [330, 270] width 169 height 17
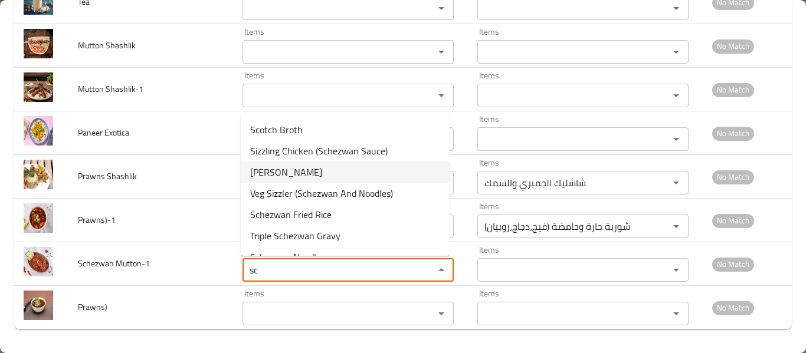
click at [315, 175] on span "Schezwan Mutton" at bounding box center [286, 172] width 72 height 14
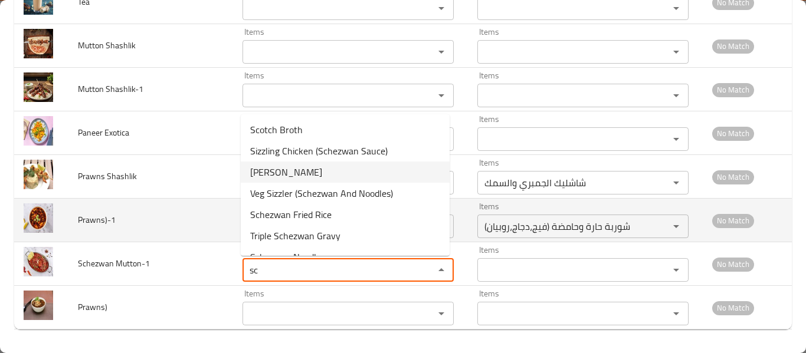
type Mutton-1 "Schezwan Mutton"
type Mutton-1-ar "لحم ضأن سيشوان"
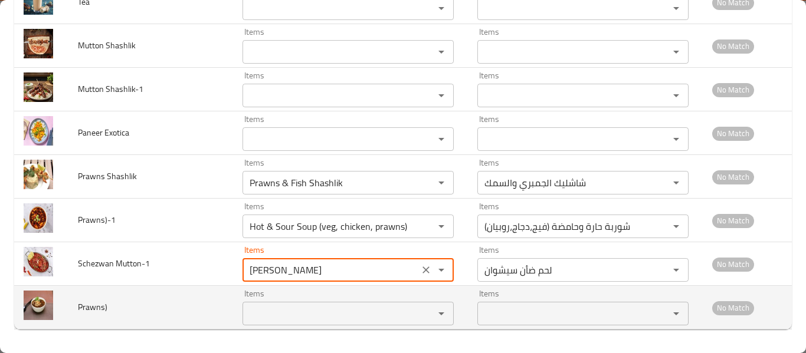
type Mutton-1 "Schezwan Mutton"
click at [301, 318] on input "Items" at bounding box center [330, 313] width 169 height 17
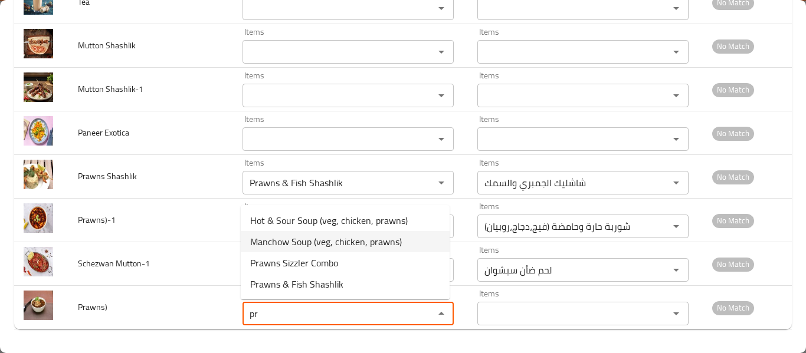
click at [387, 244] on span "Manchow Soup (veg, chicken, prawns)" at bounding box center [326, 242] width 152 height 14
type input "Manchow Soup (veg, chicken, prawns)"
type input "شوربة مانشو (فيج،دجاج،روبيان)"
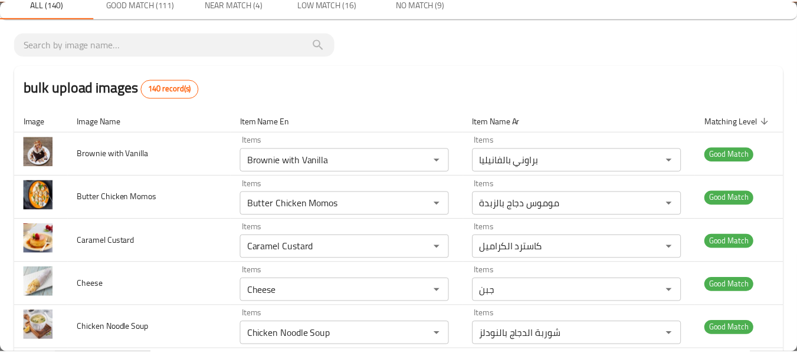
scroll to position [0, 0]
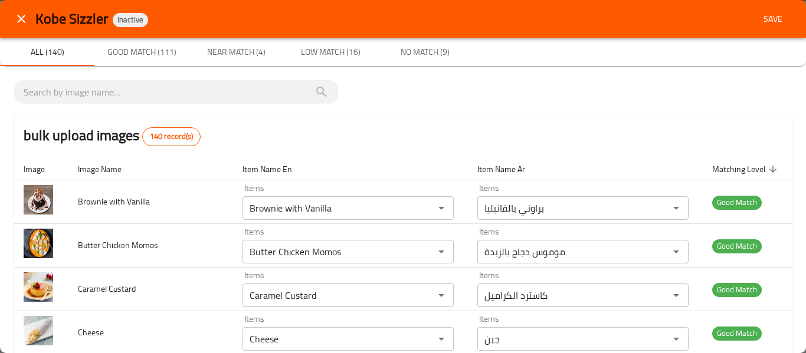
type input "Manchow Soup (veg, chicken, prawns)"
click at [765, 18] on span "Save" at bounding box center [772, 19] width 28 height 15
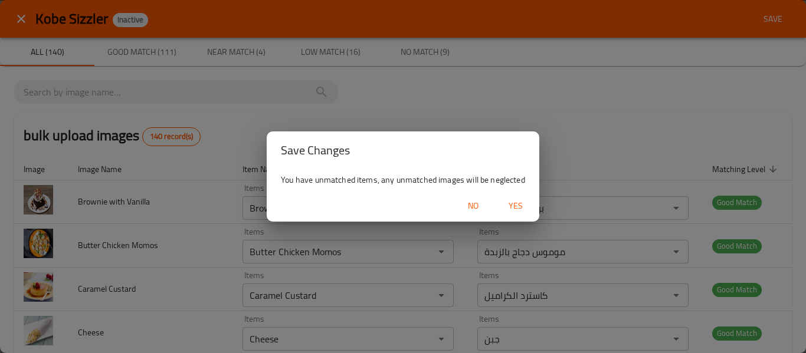
click at [512, 203] on span "Yes" at bounding box center [515, 206] width 28 height 15
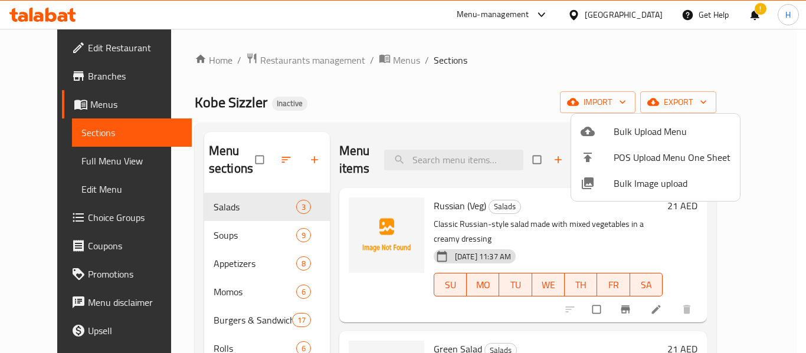
click at [58, 152] on div at bounding box center [403, 176] width 806 height 353
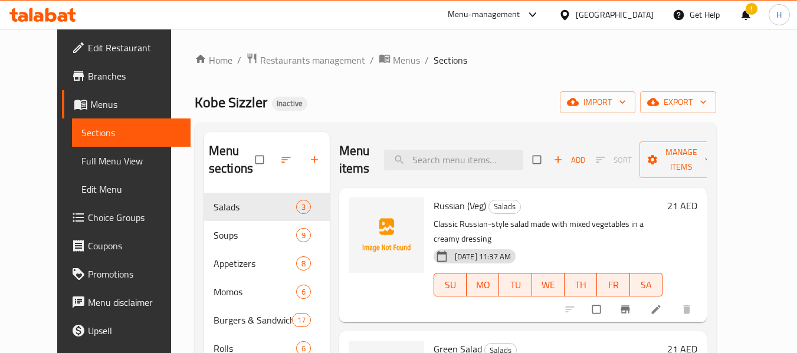
drag, startPoint x: 58, startPoint y: 159, endPoint x: 52, endPoint y: 196, distance: 38.1
click at [81, 159] on span "Full Menu View" at bounding box center [131, 161] width 100 height 14
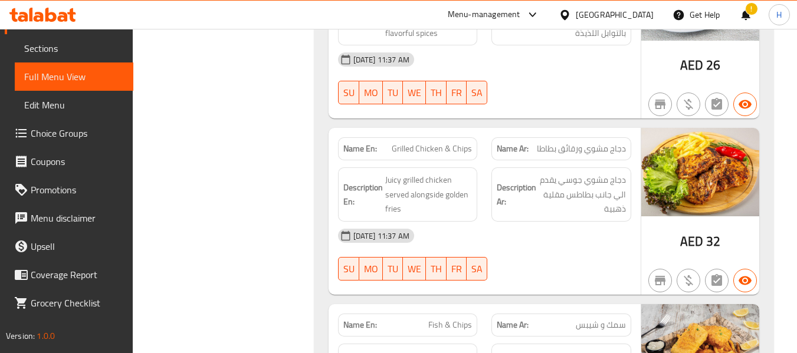
scroll to position [3617, 0]
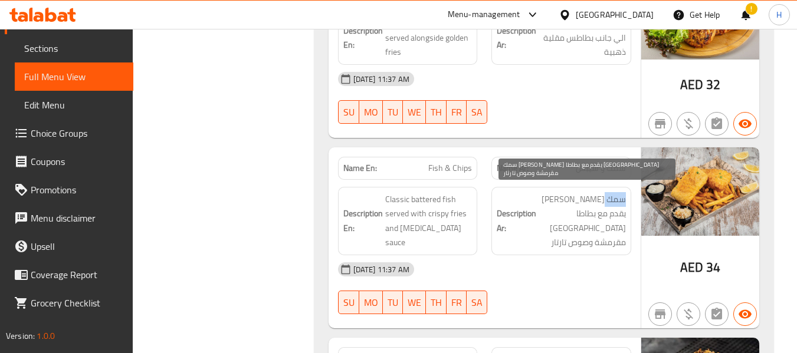
click at [613, 192] on span "سمك باترد كلاسيكي يقدم مع بطاطا مقلية مقرمشة وصوص تارتار" at bounding box center [581, 221] width 87 height 58
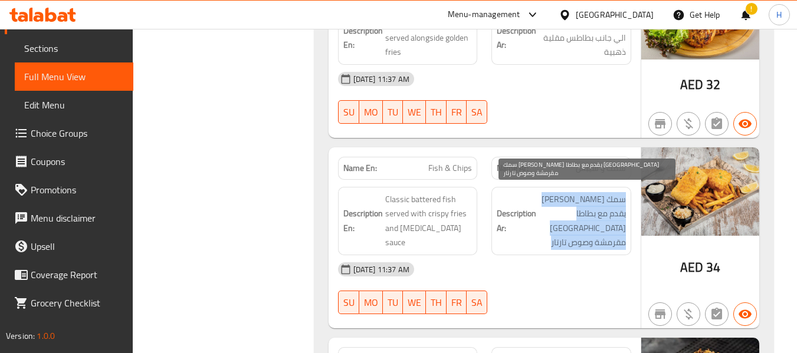
click at [613, 192] on span "سمك باترد كلاسيكي يقدم مع بطاطا مقلية مقرمشة وصوص تارتار" at bounding box center [581, 221] width 87 height 58
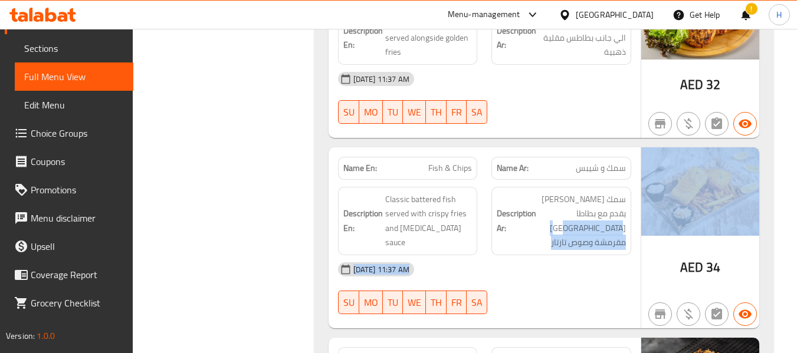
drag, startPoint x: 560, startPoint y: 201, endPoint x: 642, endPoint y: 209, distance: 82.4
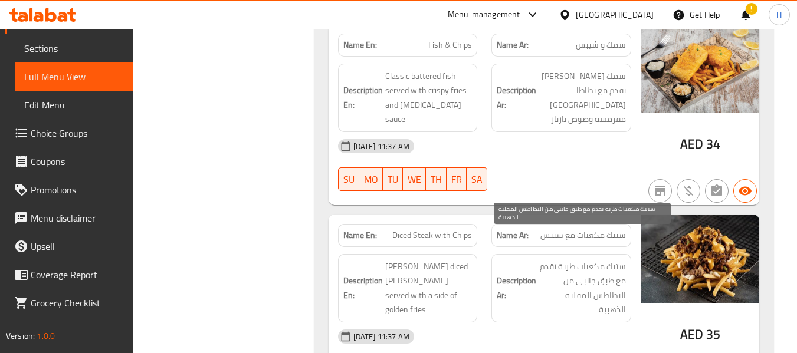
scroll to position [3774, 0]
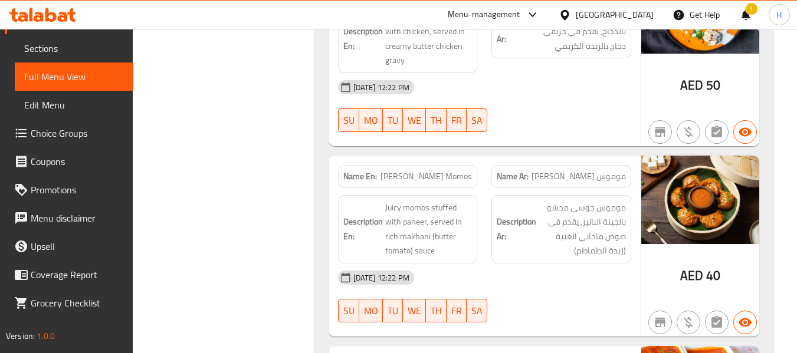
scroll to position [4404, 0]
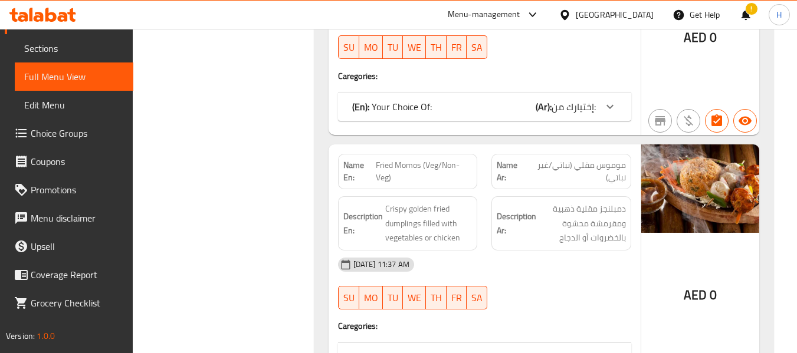
scroll to position [5032, 0]
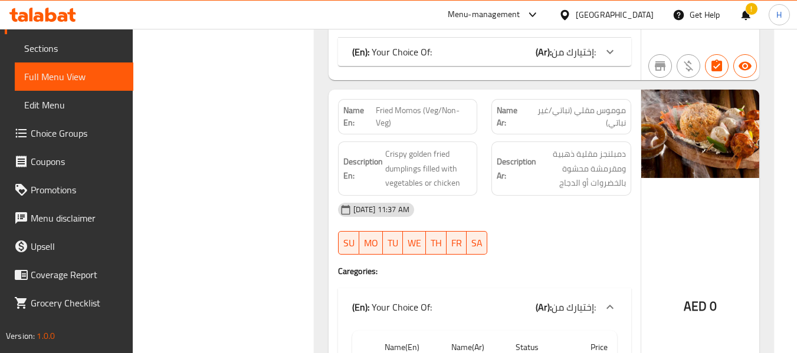
copy span "Fried Momos (Veg/Non-Veg)"
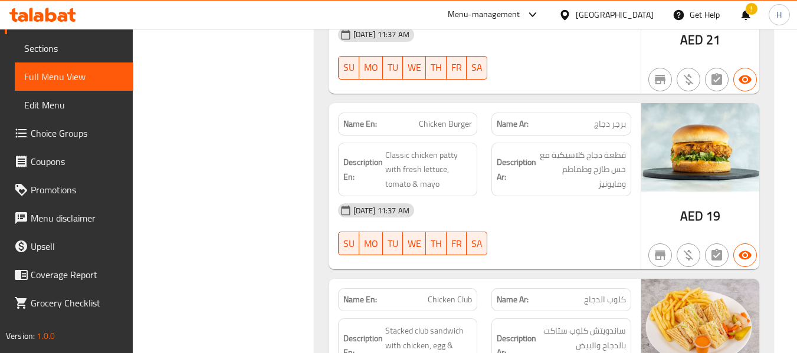
scroll to position [7077, 0]
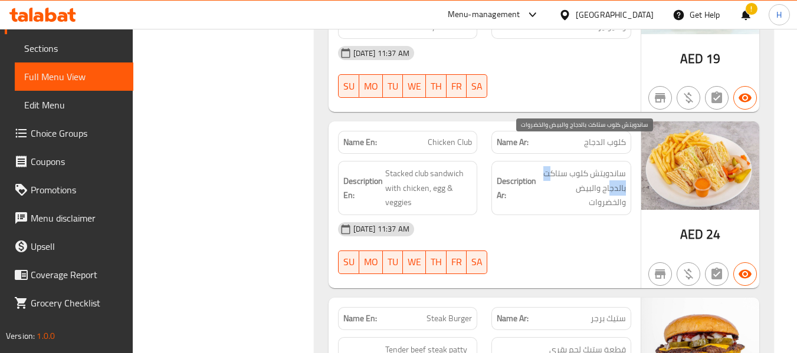
drag, startPoint x: 587, startPoint y: 159, endPoint x: 610, endPoint y: 160, distance: 23.6
click at [610, 166] on span "ساندويتش كلوب ستاكت بالدجاج والبيض والخضروات" at bounding box center [581, 188] width 87 height 44
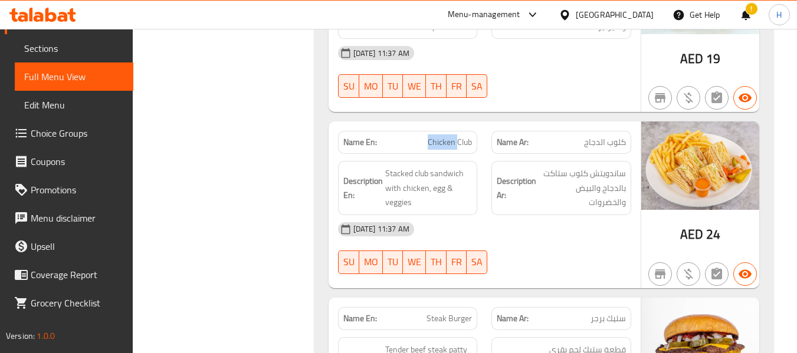
copy span "Chicken Club"
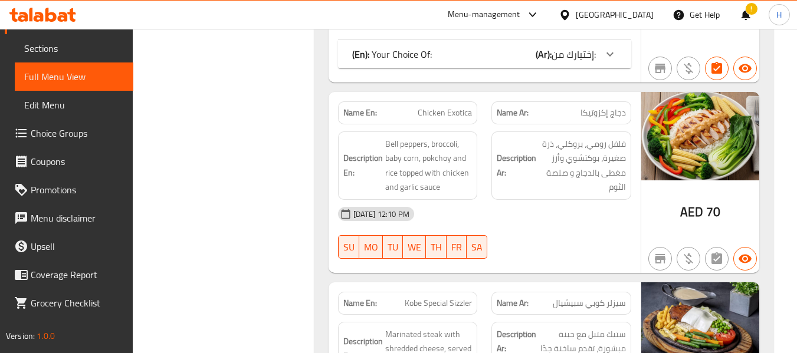
scroll to position [13052, 0]
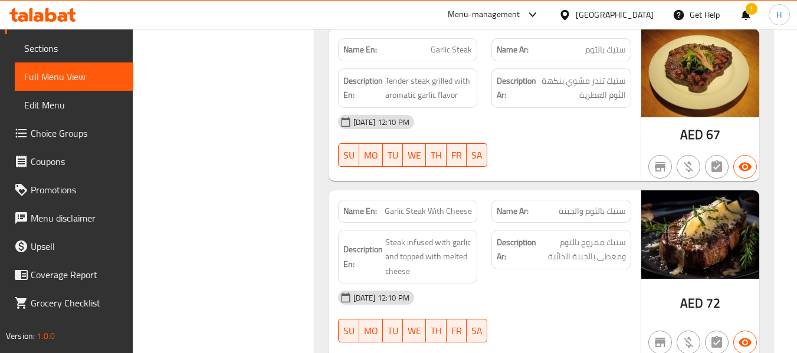
scroll to position [13524, 0]
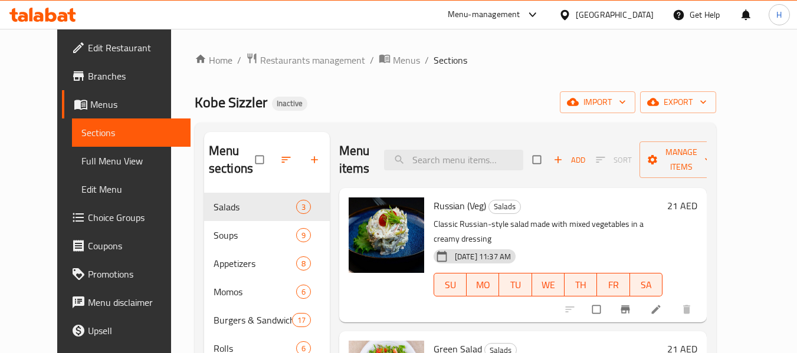
click at [444, 140] on div "Menu items Add Sort Manage items" at bounding box center [522, 160] width 367 height 56
click at [445, 156] on input "search" at bounding box center [453, 160] width 139 height 21
paste input "Fried Momos (Veg/Non-Veg)"
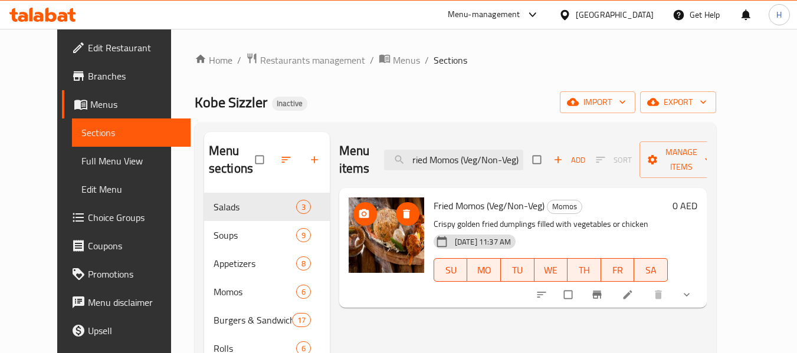
click at [400, 226] on img at bounding box center [386, 235] width 75 height 75
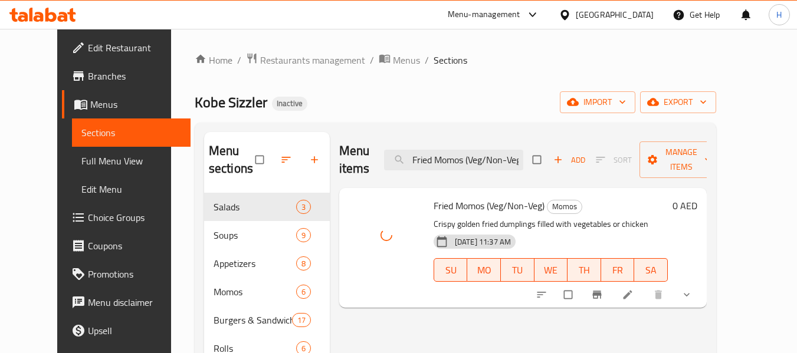
click at [377, 255] on div at bounding box center [386, 235] width 75 height 75
click at [456, 213] on span "Fried Momos (Veg/Non-Veg)" at bounding box center [488, 206] width 111 height 18
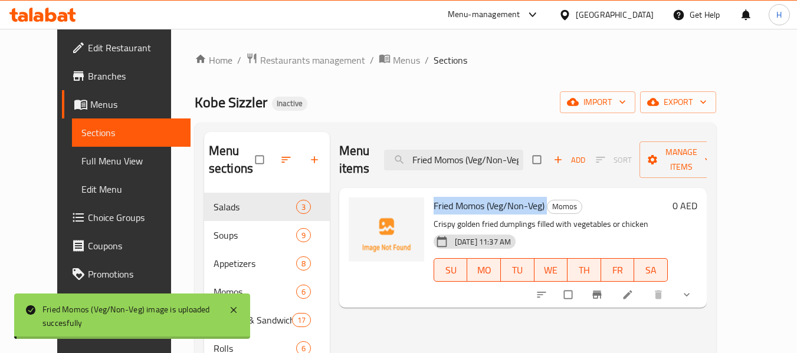
copy h6 "Fried Momos (Veg/Non-Veg)"
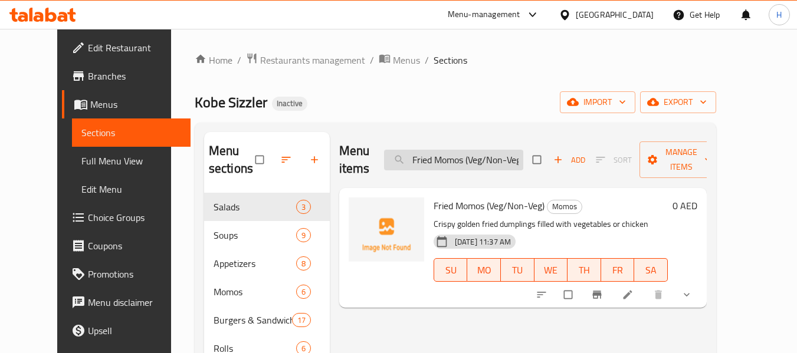
click at [466, 165] on input "Fried Momos (Veg/Non-Veg)" at bounding box center [453, 160] width 139 height 21
paste input "Chicken Club"
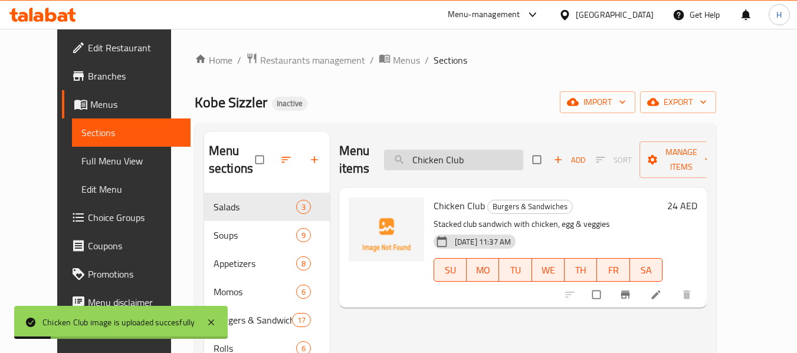
click at [442, 166] on input "Chicken Club" at bounding box center [453, 160] width 139 height 21
click at [442, 167] on input "Chicken Club" at bounding box center [453, 160] width 139 height 21
click at [444, 166] on input "Chicken Club" at bounding box center [453, 160] width 139 height 21
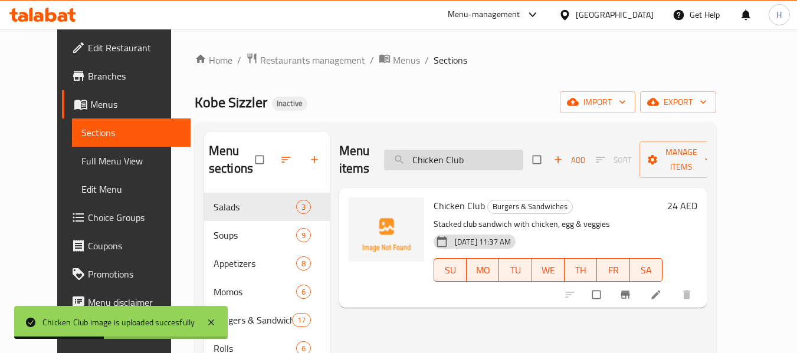
click at [444, 166] on input "Chicken Club" at bounding box center [453, 160] width 139 height 21
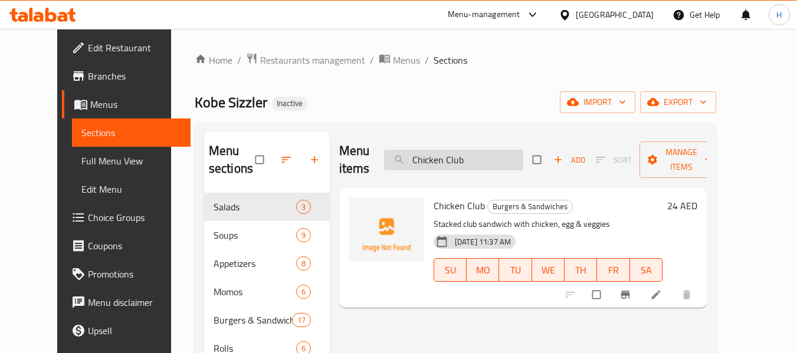
click at [473, 150] on input "Chicken Club" at bounding box center [453, 160] width 139 height 21
paste input "Kobe Special Sizzler"
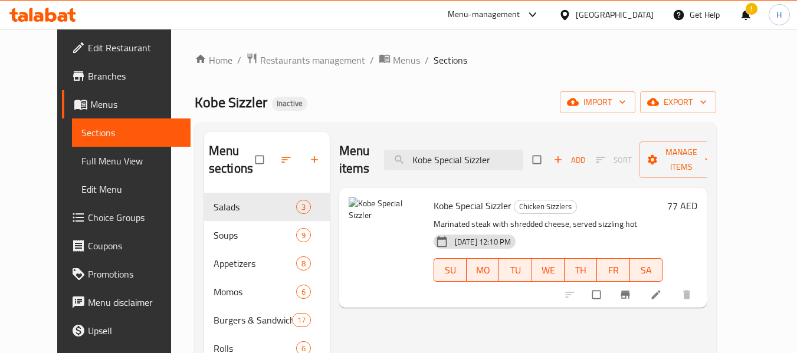
drag, startPoint x: 339, startPoint y: 221, endPoint x: 359, endPoint y: 242, distance: 29.2
click at [361, 242] on div "Kobe Special Sizzler Chicken Sizzlers Marinated steak with shredded cheese, ser…" at bounding box center [522, 248] width 367 height 120
click at [384, 266] on img at bounding box center [386, 235] width 75 height 75
click at [388, 256] on img at bounding box center [386, 235] width 75 height 75
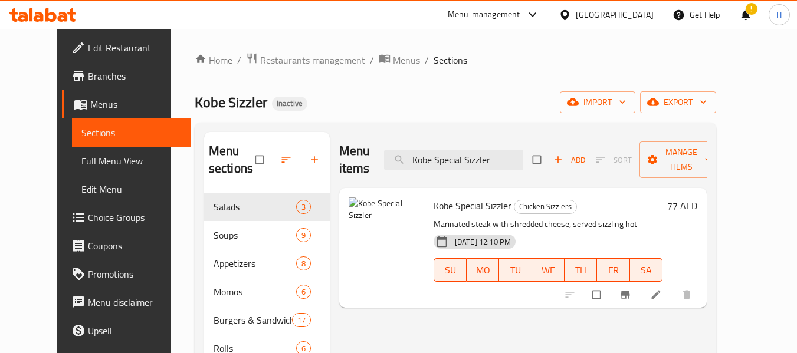
click at [377, 292] on div at bounding box center [386, 248] width 85 height 110
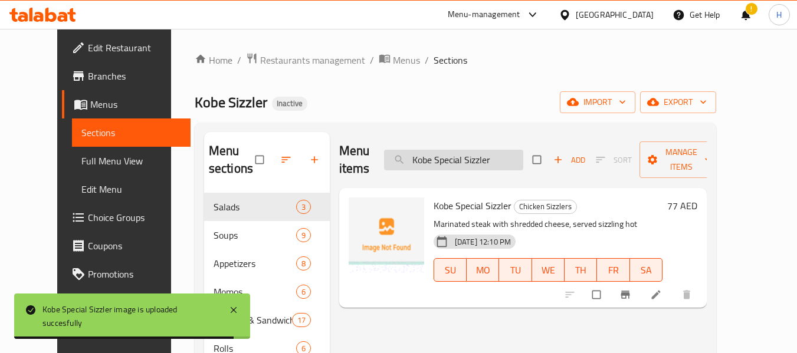
click at [446, 161] on input "Kobe Special Sizzler" at bounding box center [453, 160] width 139 height 21
paste input "Sizzling Chicken (Schezwan Sauce)"
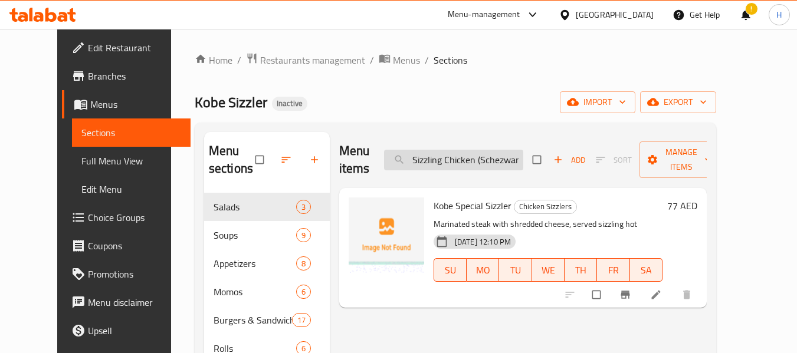
scroll to position [0, 29]
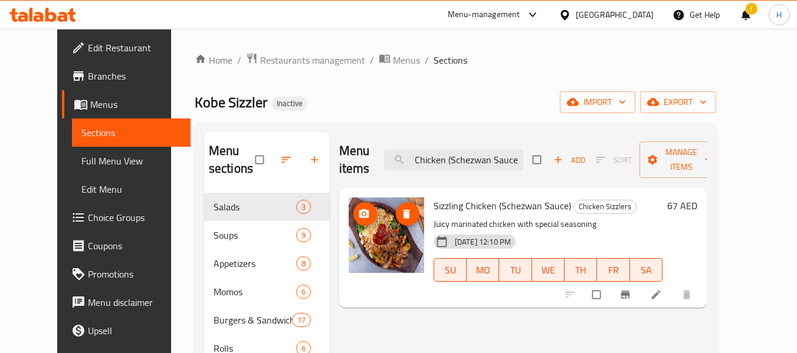
click at [374, 240] on img at bounding box center [386, 235] width 75 height 75
click at [356, 258] on img at bounding box center [386, 235] width 75 height 75
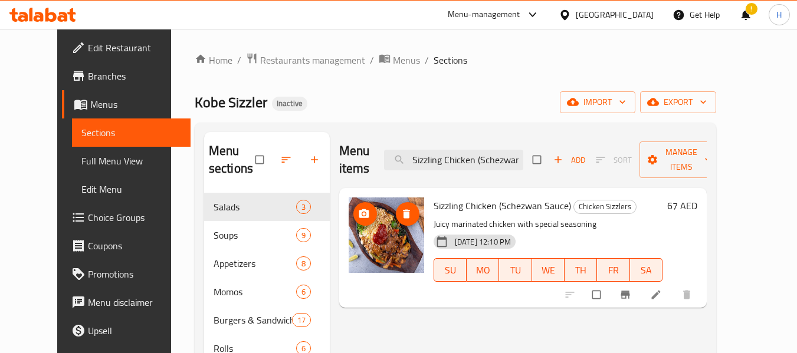
click at [356, 258] on img at bounding box center [386, 235] width 75 height 75
drag, startPoint x: 364, startPoint y: 273, endPoint x: 313, endPoint y: 214, distance: 77.8
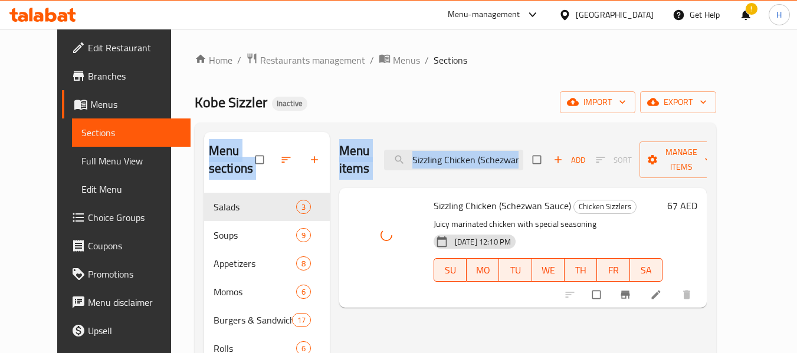
click at [445, 203] on span "Sizzling Chicken (Schezwan Sauce)" at bounding box center [501, 206] width 137 height 18
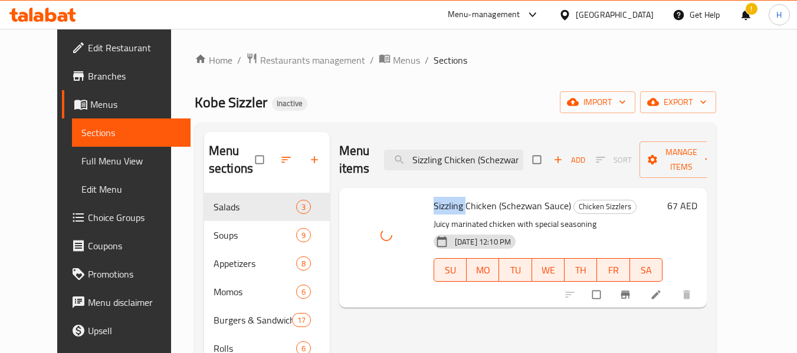
click at [445, 203] on span "Sizzling Chicken (Schezwan Sauce)" at bounding box center [501, 206] width 137 height 18
copy h6 "Sizzling Chicken (Schezwan Sauce)"
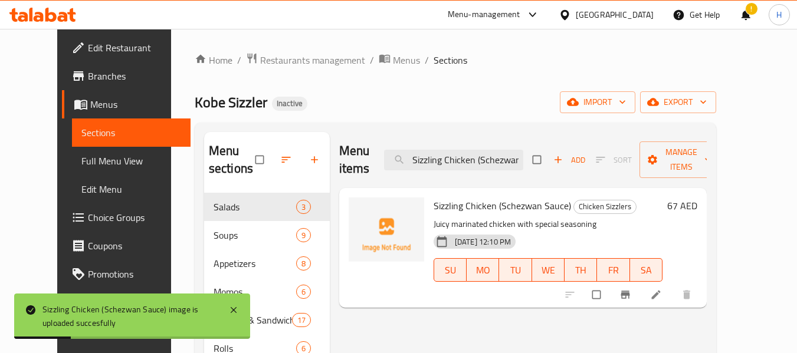
click at [469, 146] on div "Menu items Sizzling Chicken (Schezwan Sauce) Add Sort Manage items" at bounding box center [522, 160] width 367 height 56
click at [465, 164] on input "Sizzling Chicken (Schezwan Sauce)" at bounding box center [453, 160] width 139 height 21
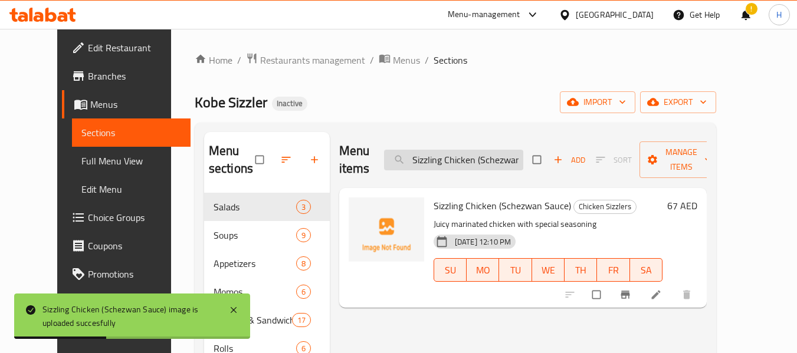
paste input "Pepper"
click at [465, 164] on input "Sizzling Chicken (Pepper Sauce)" at bounding box center [453, 160] width 139 height 21
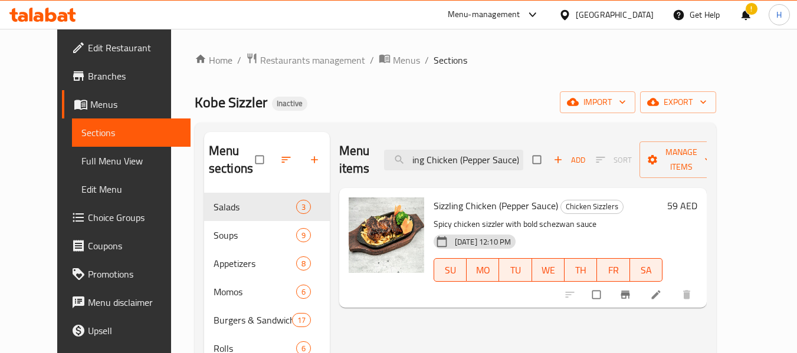
type input "Sizzling Chicken (Pepper Sauce)"
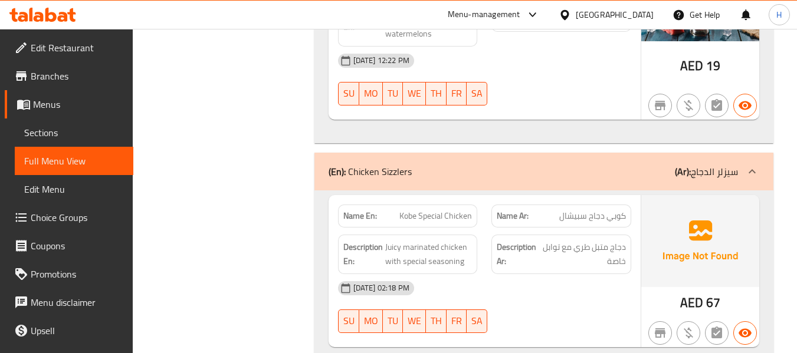
scroll to position [10059, 0]
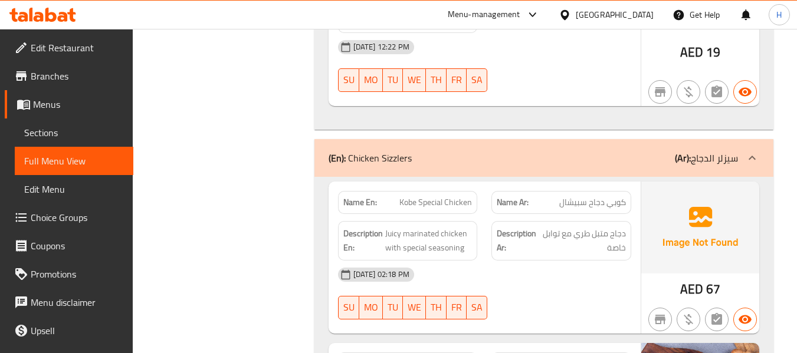
copy span "Sizzling Chicken (Schezwan Sauce)"
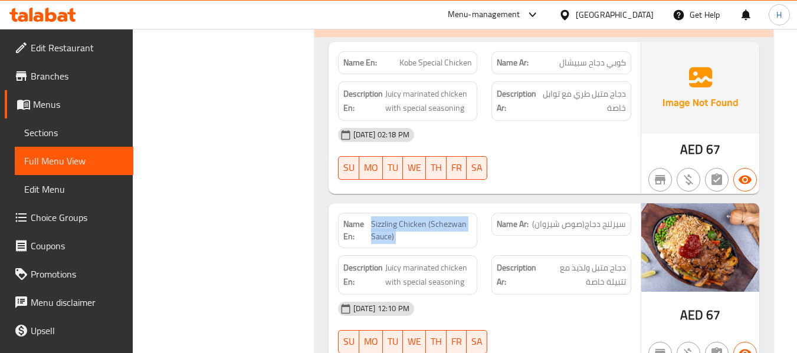
scroll to position [10216, 0]
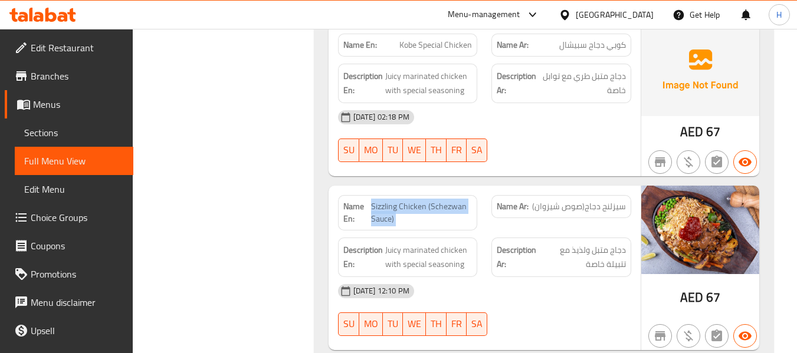
copy span "Sizzling Chicken (Schezwan Sauce)"
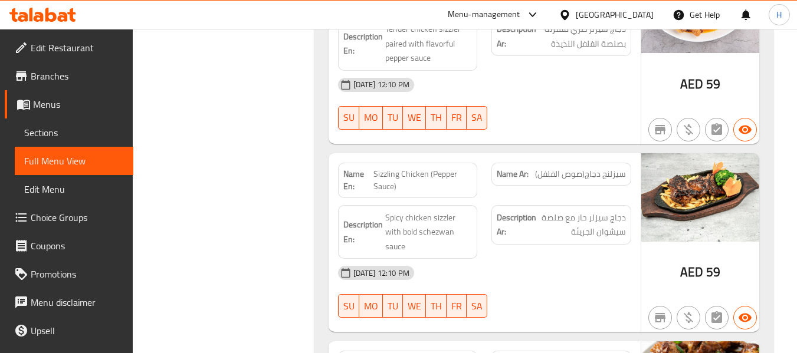
scroll to position [11160, 0]
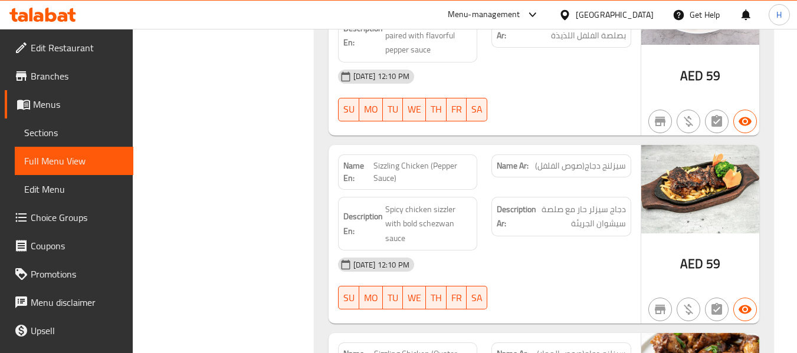
copy span "Sizzling Chicken (Pepper Sauce)"
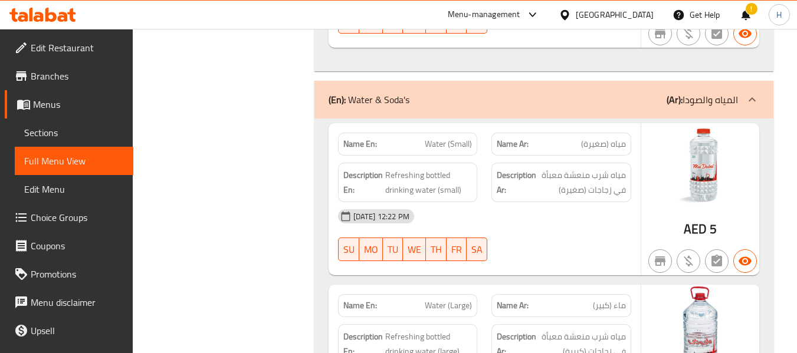
scroll to position [20809, 0]
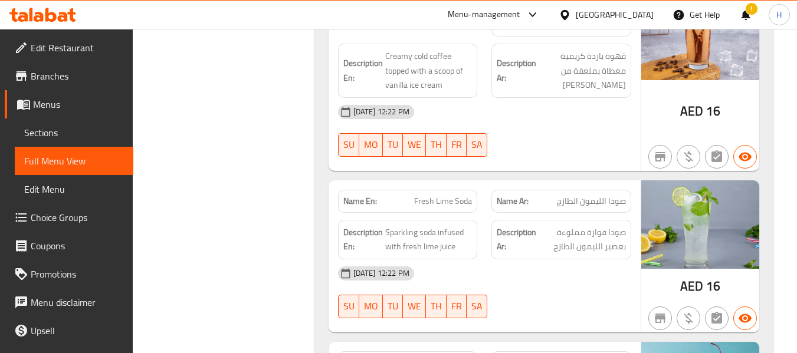
click at [61, 47] on span "Edit Restaurant" at bounding box center [77, 48] width 93 height 14
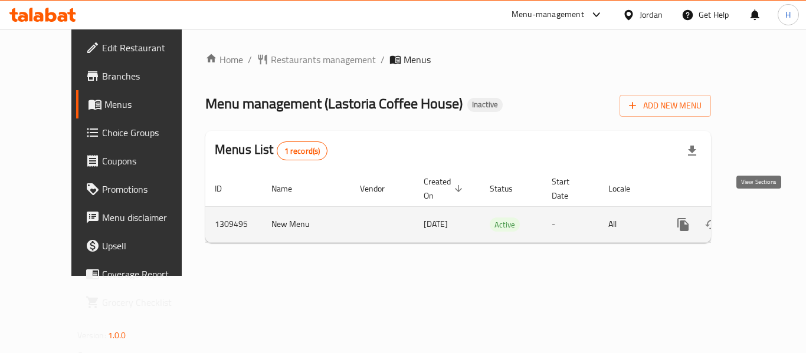
drag, startPoint x: 0, startPoint y: 0, endPoint x: 758, endPoint y: 211, distance: 787.1
click at [763, 219] on icon "enhanced table" at bounding box center [768, 224] width 11 height 11
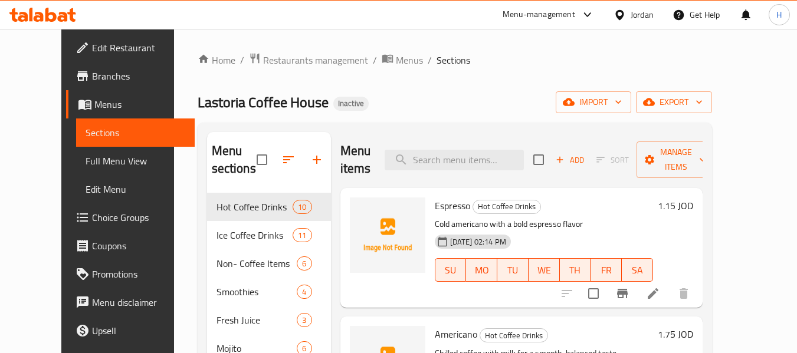
click at [679, 116] on div "Home / Restaurants management / Menus / Sections Lastoria Coffee House Inactive…" at bounding box center [455, 273] width 514 height 442
click at [622, 101] on span "import" at bounding box center [593, 102] width 57 height 15
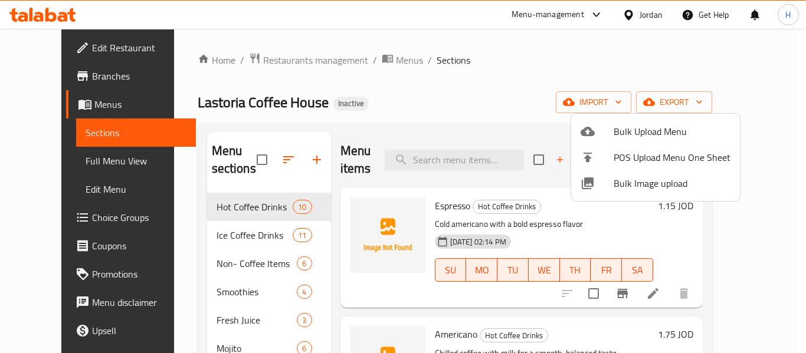
click at [655, 190] on span "Bulk Image upload" at bounding box center [671, 183] width 117 height 14
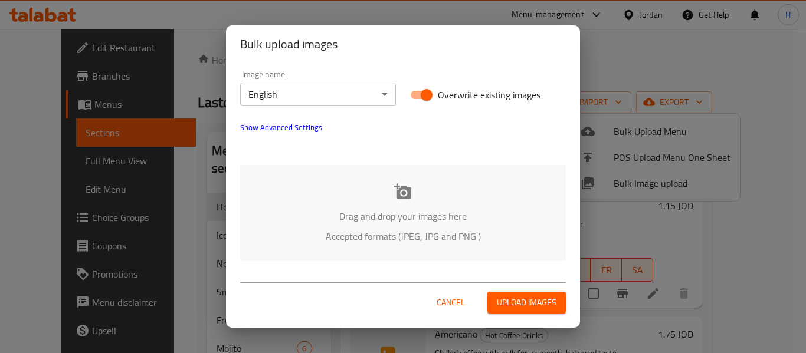
click at [395, 205] on div "Drag and drop your images here Accepted formats (JPEG, JPG and PNG )" at bounding box center [403, 213] width 326 height 96
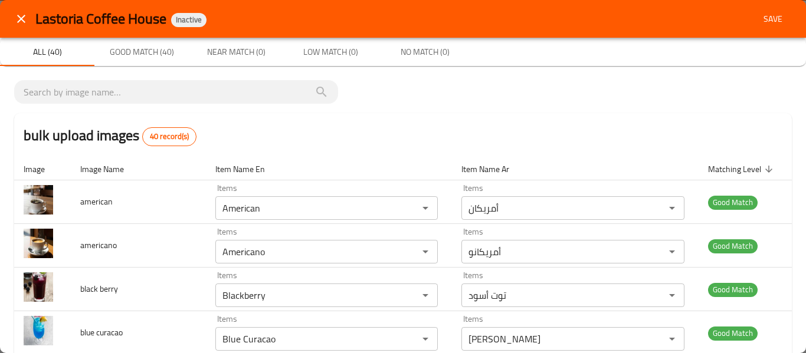
click at [775, 18] on span "Save" at bounding box center [772, 19] width 28 height 15
click at [775, 18] on div "Lastoria Coffee House Inactive Save" at bounding box center [413, 19] width 756 height 22
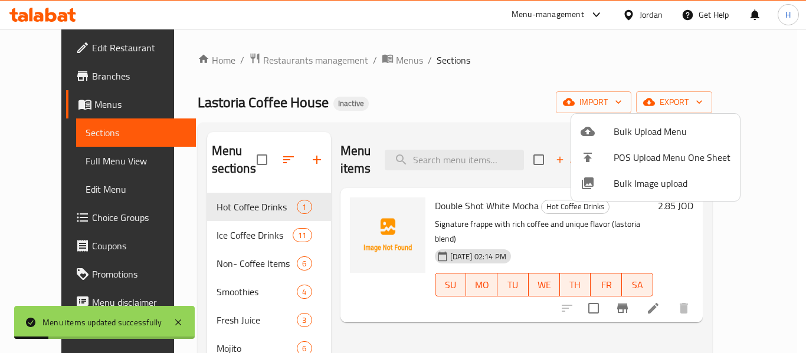
click at [70, 174] on div at bounding box center [403, 176] width 806 height 353
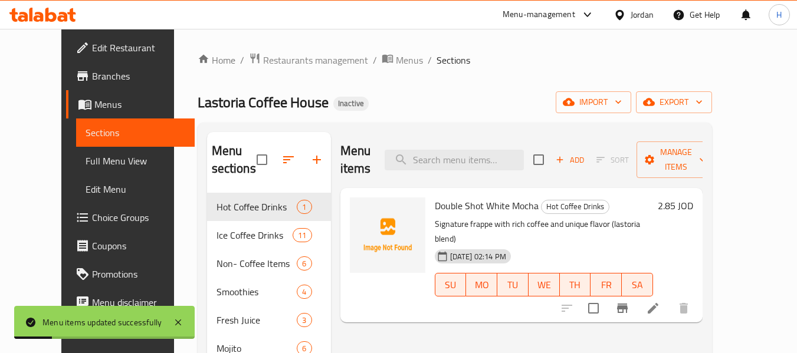
click at [86, 165] on span "Full Menu View" at bounding box center [136, 161] width 100 height 14
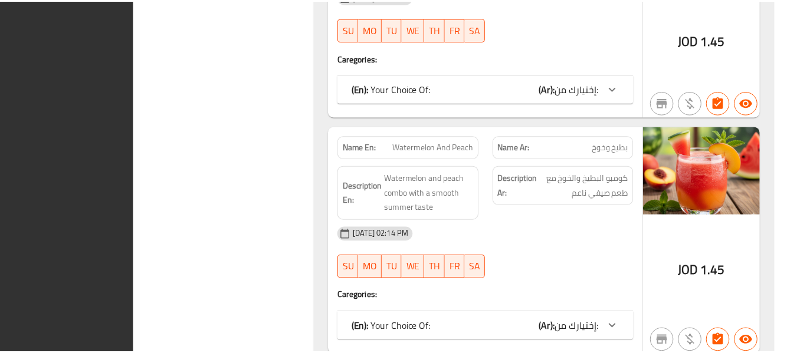
scroll to position [5917, 0]
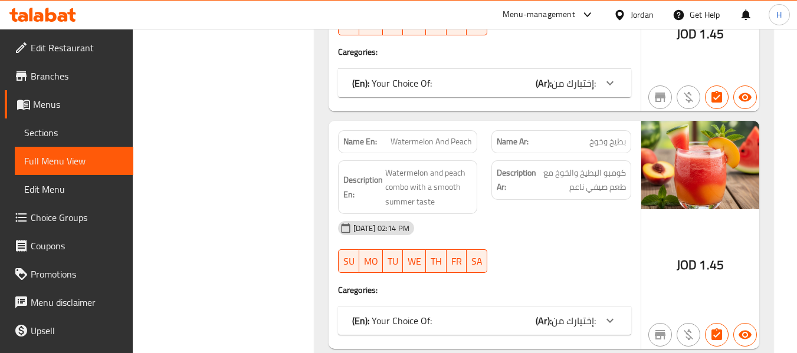
drag, startPoint x: 68, startPoint y: 31, endPoint x: 63, endPoint y: 46, distance: 16.0
click at [68, 31] on ul "Edit Restaurant Branches Menus Sections Full Menu View Edit Menu Choice Groups …" at bounding box center [62, 217] width 142 height 377
click at [63, 47] on span "Edit Restaurant" at bounding box center [77, 48] width 93 height 14
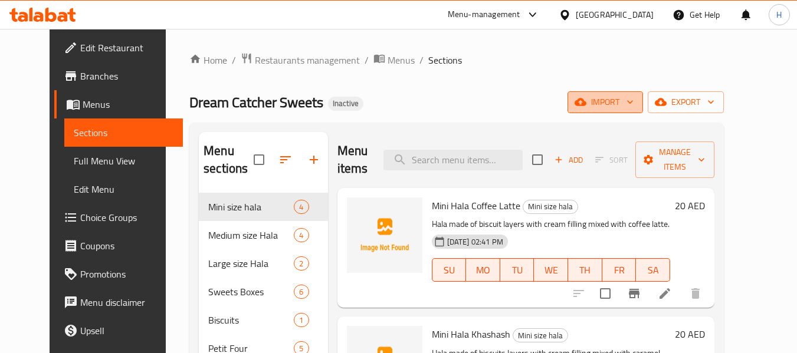
click at [633, 104] on span "import" at bounding box center [605, 102] width 57 height 15
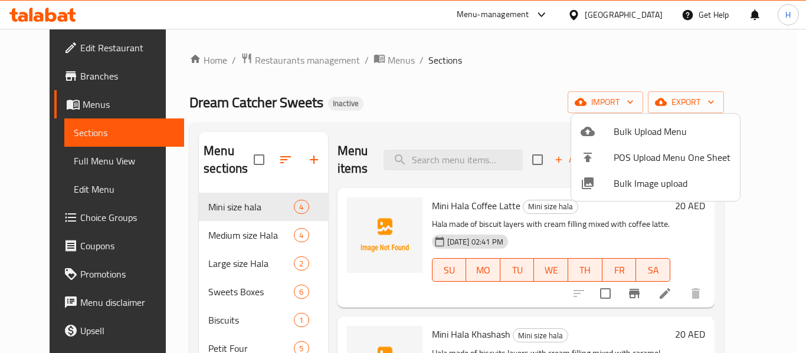
click at [639, 190] on span "Bulk Image upload" at bounding box center [671, 183] width 117 height 14
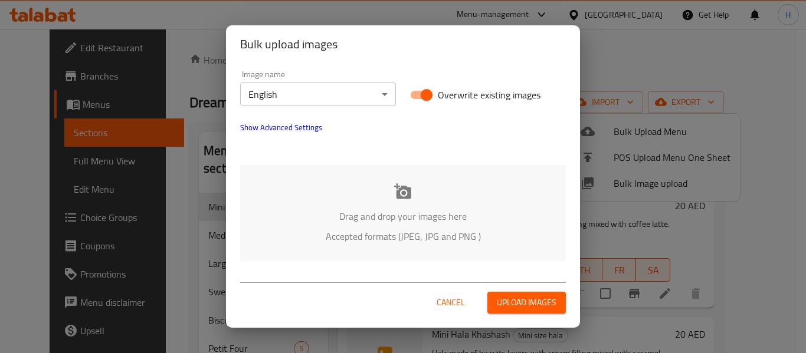
click at [376, 202] on div "Drag and drop your images here Accepted formats (JPEG, JPG and PNG )" at bounding box center [403, 213] width 326 height 96
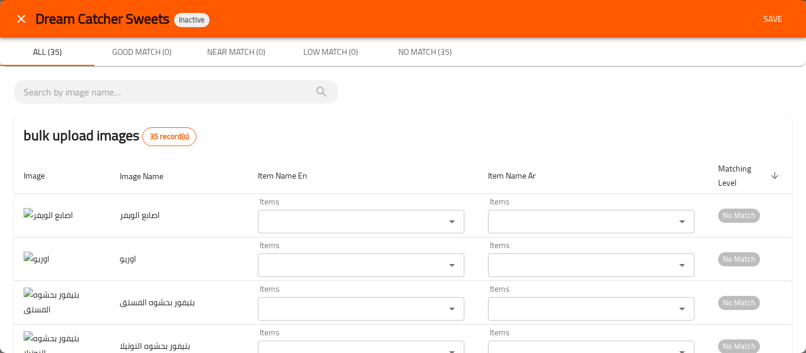
click at [21, 22] on icon "close" at bounding box center [21, 19] width 14 height 14
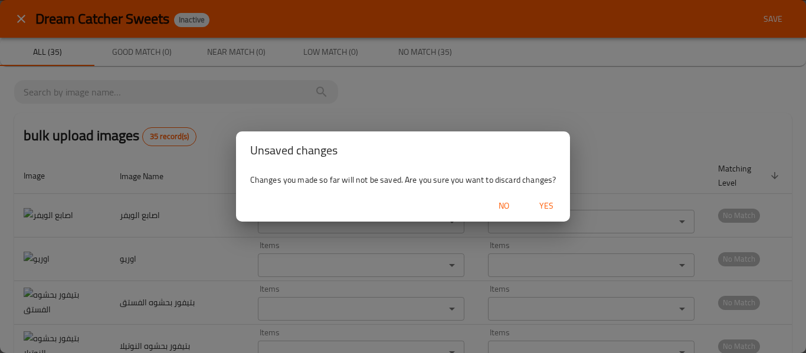
click at [550, 206] on span "Yes" at bounding box center [546, 206] width 28 height 15
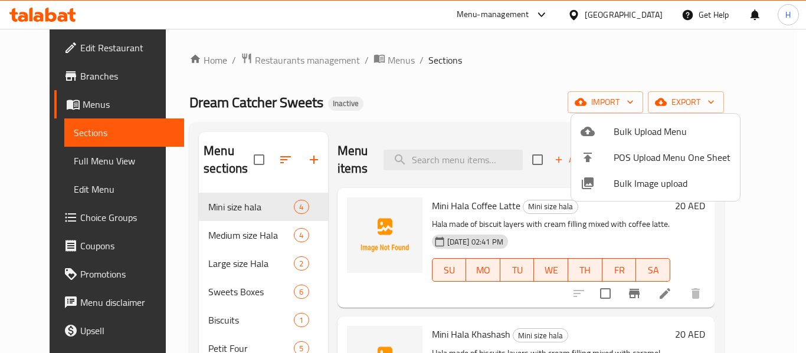
click at [616, 176] on span "Bulk Image upload" at bounding box center [671, 183] width 117 height 14
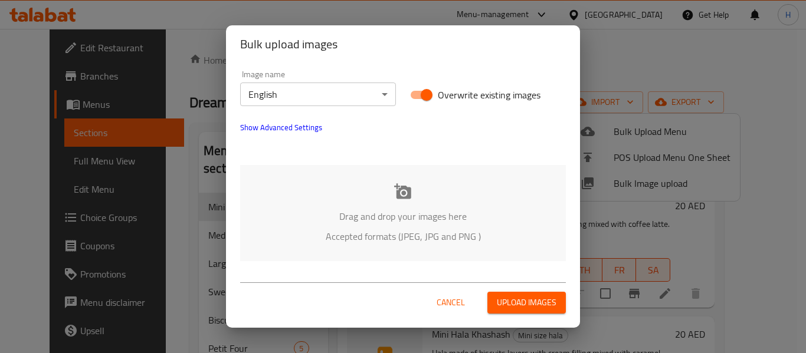
click at [330, 86] on body "​ Menu-management [GEOGRAPHIC_DATA] Get Help H Edit Restaurant Branches Menus S…" at bounding box center [403, 191] width 806 height 324
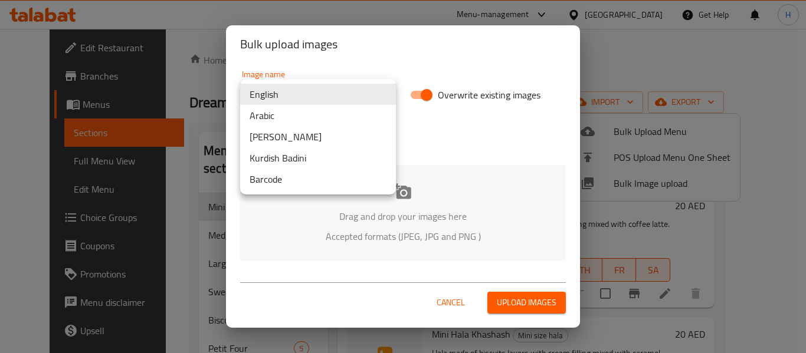
click at [311, 113] on li "Arabic" at bounding box center [318, 115] width 156 height 21
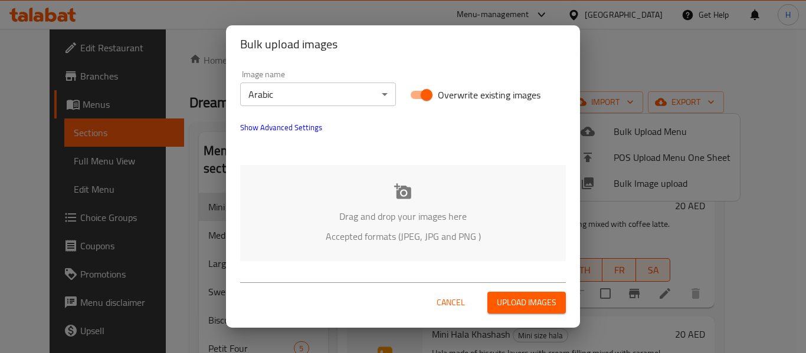
click at [371, 202] on div "Drag and drop your images here Accepted formats (JPEG, JPG and PNG )" at bounding box center [403, 213] width 326 height 96
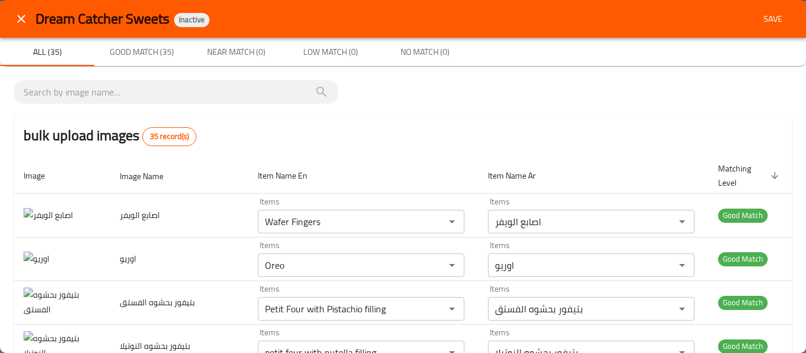
click at [32, 18] on button "close" at bounding box center [21, 19] width 28 height 28
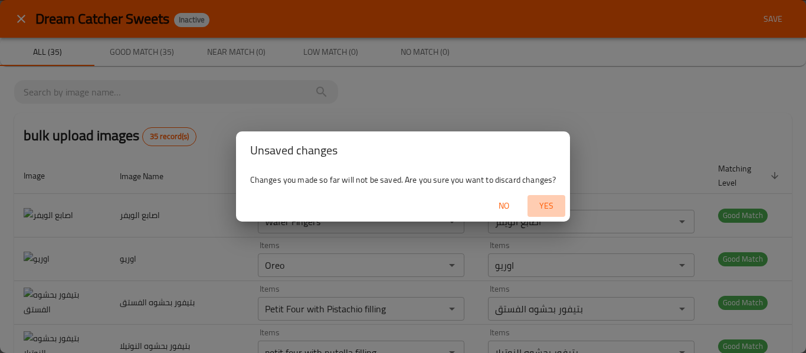
click at [552, 214] on button "Yes" at bounding box center [546, 206] width 38 height 22
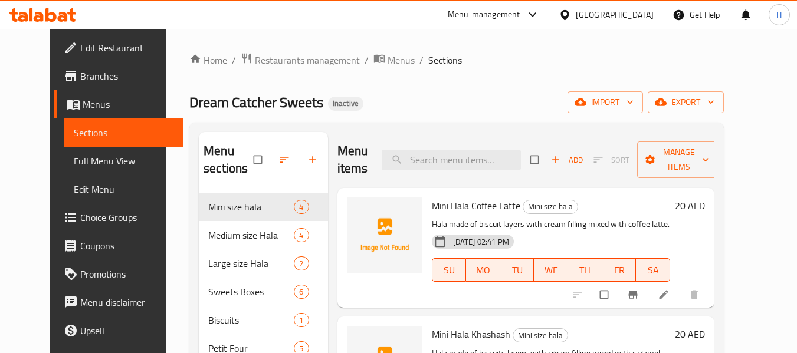
click at [666, 88] on div "Home / Restaurants management / Menus / Sections Dream Catcher Sweets Inactive …" at bounding box center [456, 285] width 534 height 466
click at [633, 95] on span "import" at bounding box center [605, 102] width 57 height 15
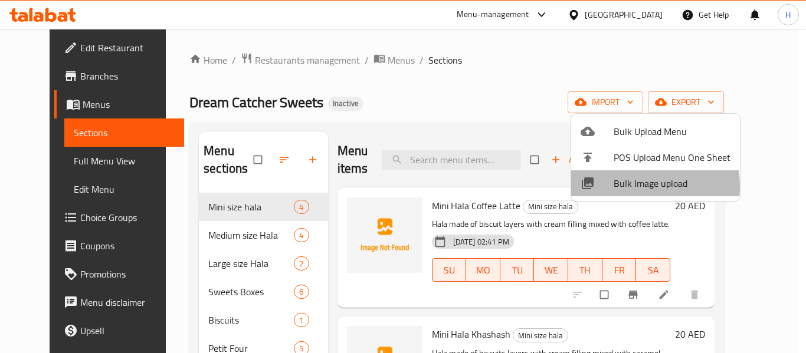
click at [633, 186] on span "Bulk Image upload" at bounding box center [671, 183] width 117 height 14
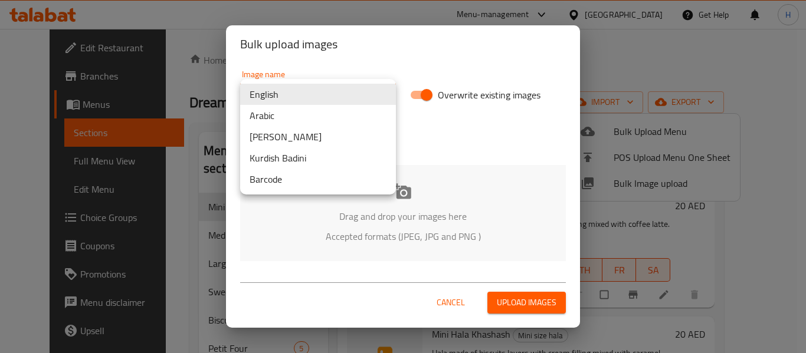
click at [283, 101] on body "​ Menu-management [GEOGRAPHIC_DATA] Get Help H Edit Restaurant Branches Menus S…" at bounding box center [403, 191] width 806 height 324
click at [284, 119] on li "Arabic" at bounding box center [318, 115] width 156 height 21
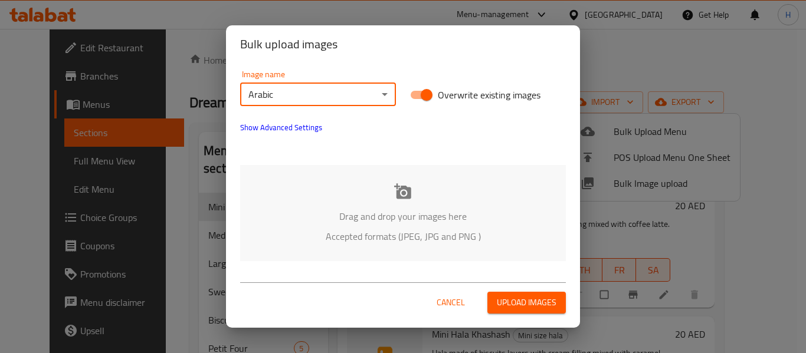
click at [317, 179] on div "Drag and drop your images here Accepted formats (JPEG, JPG and PNG )" at bounding box center [403, 213] width 326 height 96
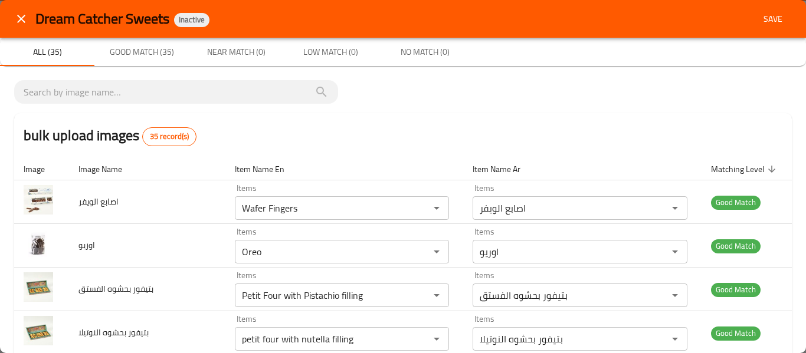
click at [754, 18] on button "Save" at bounding box center [773, 19] width 38 height 22
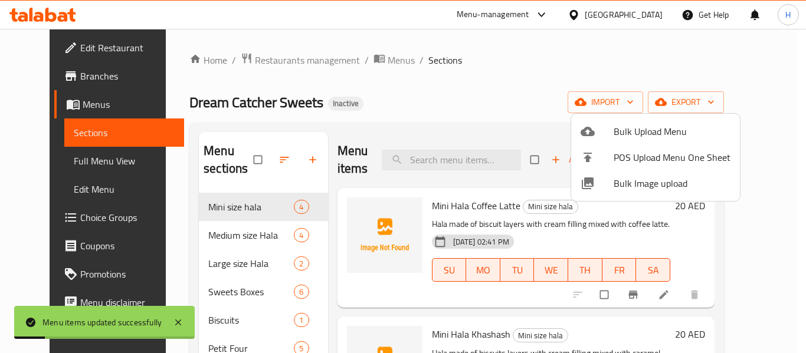
click at [49, 156] on div at bounding box center [403, 176] width 806 height 353
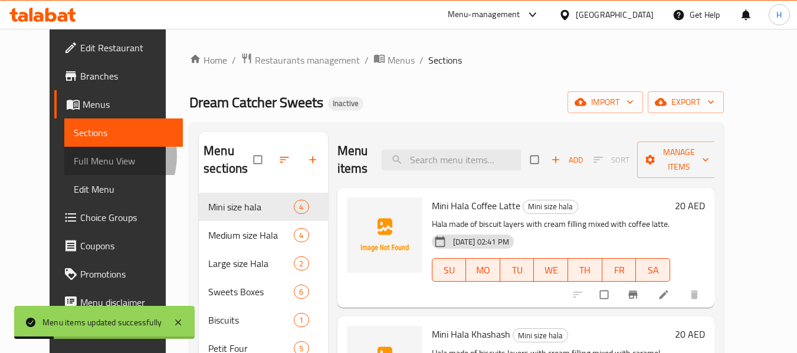
click at [74, 156] on span "Full Menu View" at bounding box center [124, 161] width 100 height 14
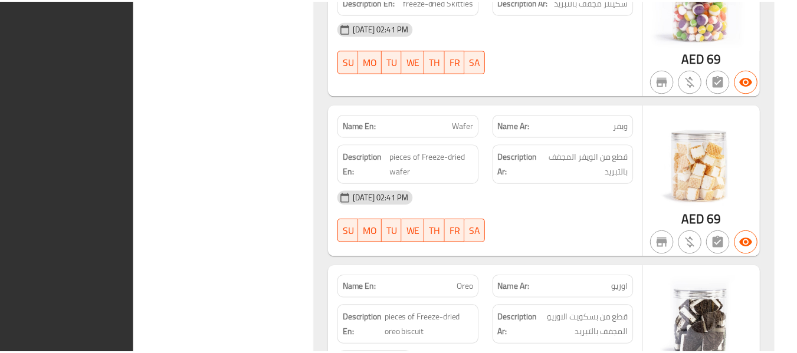
scroll to position [10179, 0]
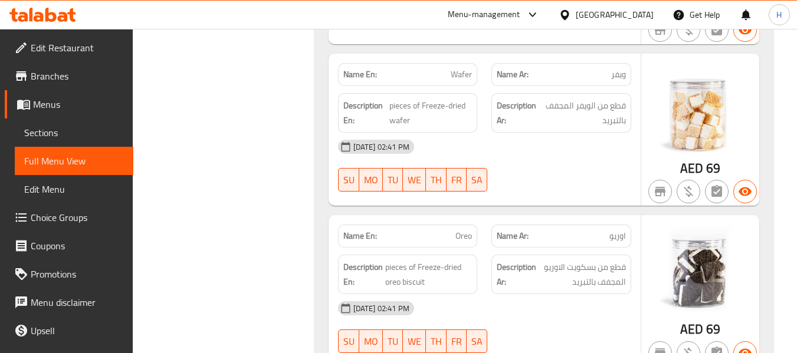
click at [71, 46] on span "Edit Restaurant" at bounding box center [77, 48] width 93 height 14
